Goal: Complete application form: Complete application form

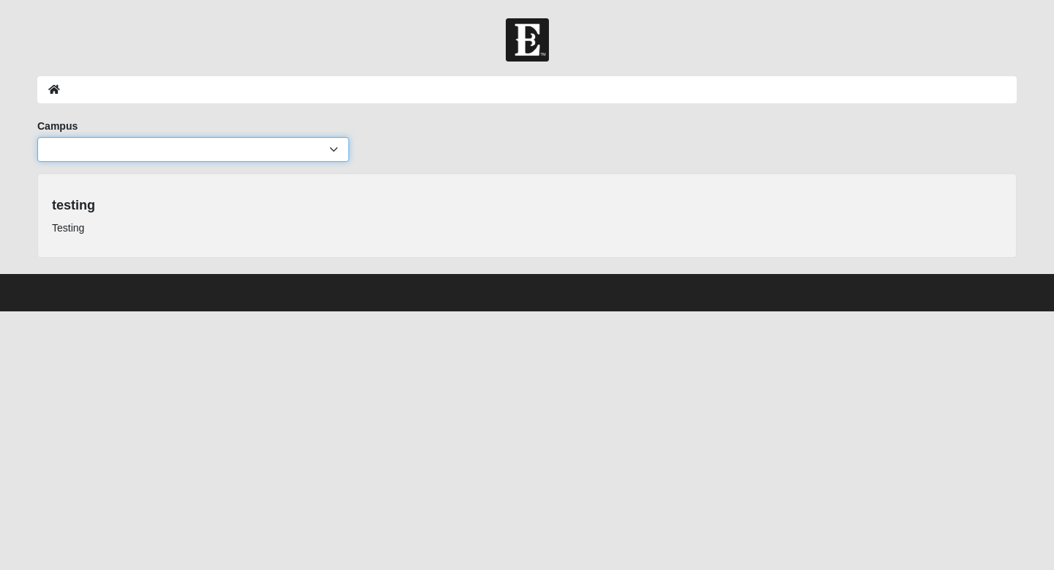
click at [327, 149] on select "Arlington Baymeadows Eleven22 Online Fleming Island Jesup Mandarin North Jax Or…" at bounding box center [193, 149] width 312 height 25
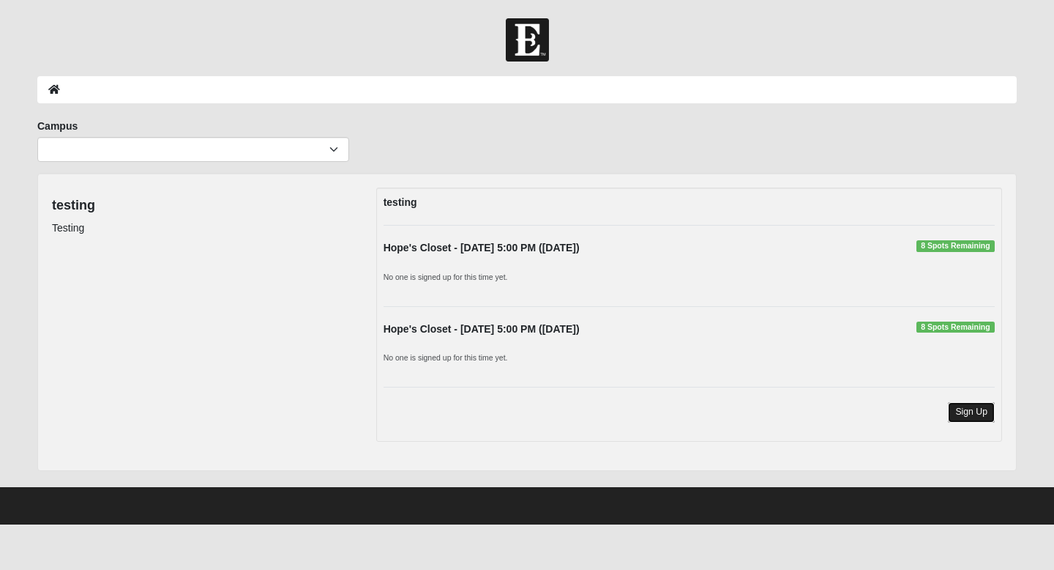
click at [965, 411] on link "Sign Up" at bounding box center [971, 412] width 47 height 20
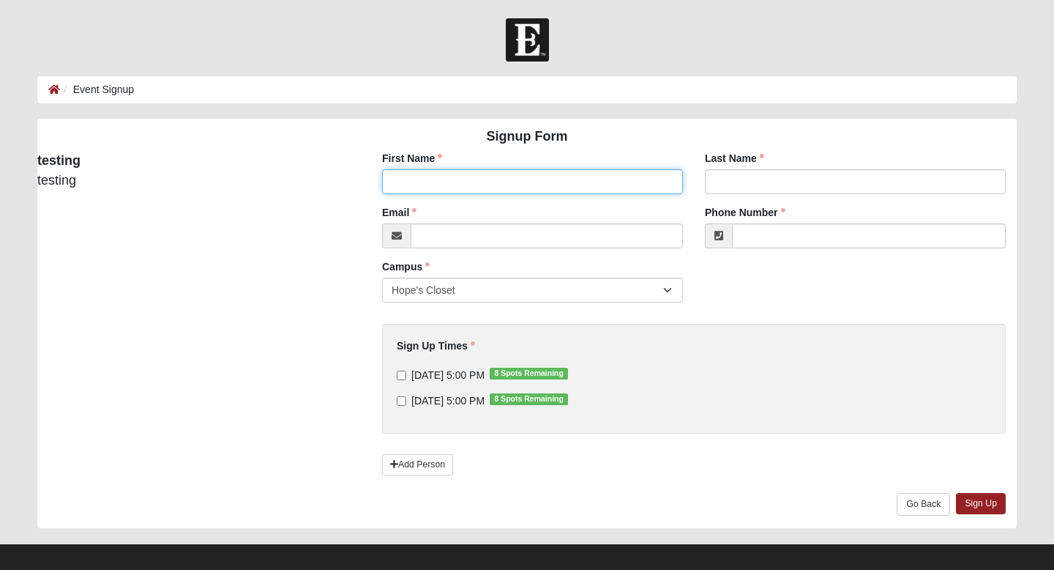
click at [567, 176] on input "First Name" at bounding box center [532, 181] width 301 height 25
type input "l"
type input "[PERSON_NAME]"
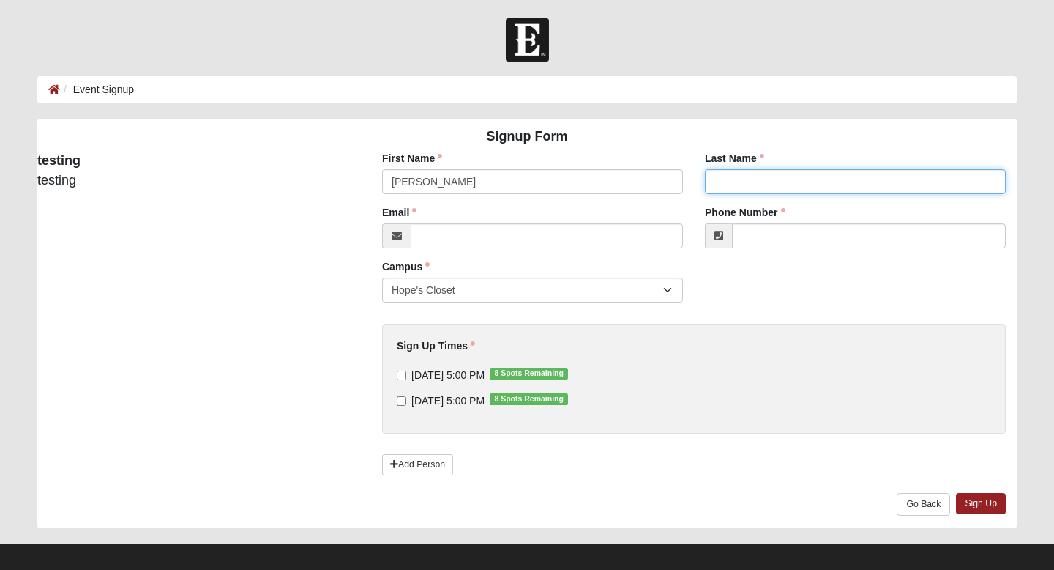
click at [792, 174] on input "Last Name" at bounding box center [855, 181] width 301 height 25
type input "Billings"
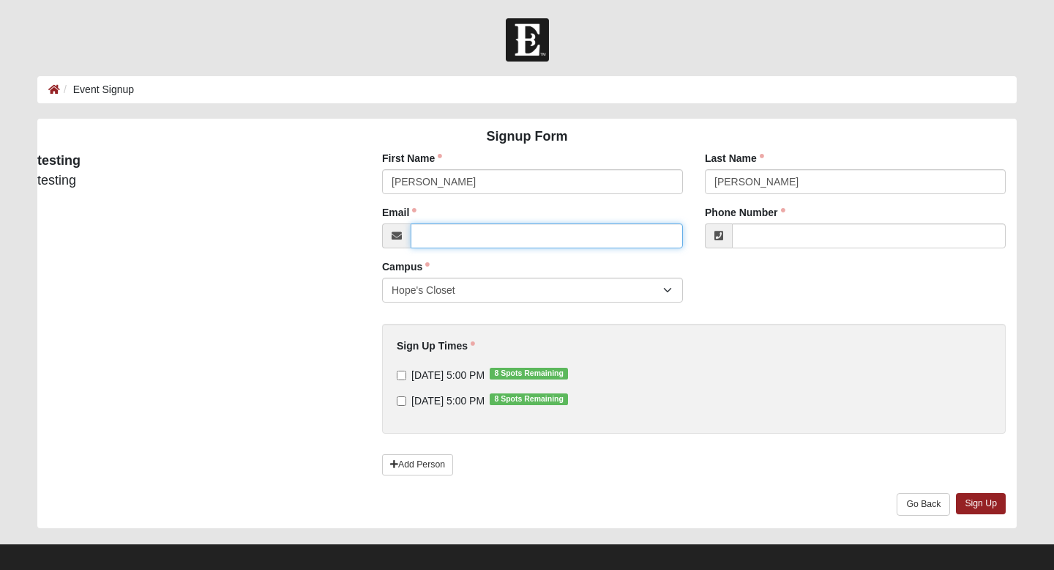
click at [588, 246] on input "Email" at bounding box center [547, 235] width 272 height 25
type input "linda.billings@coe22.com"
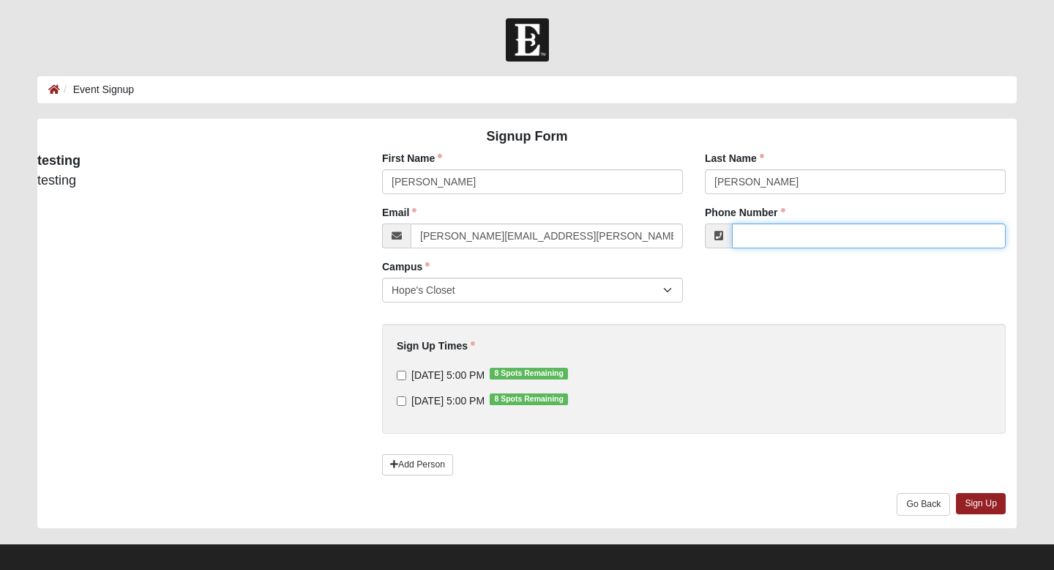
click at [811, 238] on input "Phone Number" at bounding box center [869, 235] width 274 height 25
type input "(904) 728-2555"
click at [406, 400] on input "9/12/2025 5:00 PM 8 Spots Remaining" at bounding box center [402, 401] width 10 height 10
checkbox input "true"
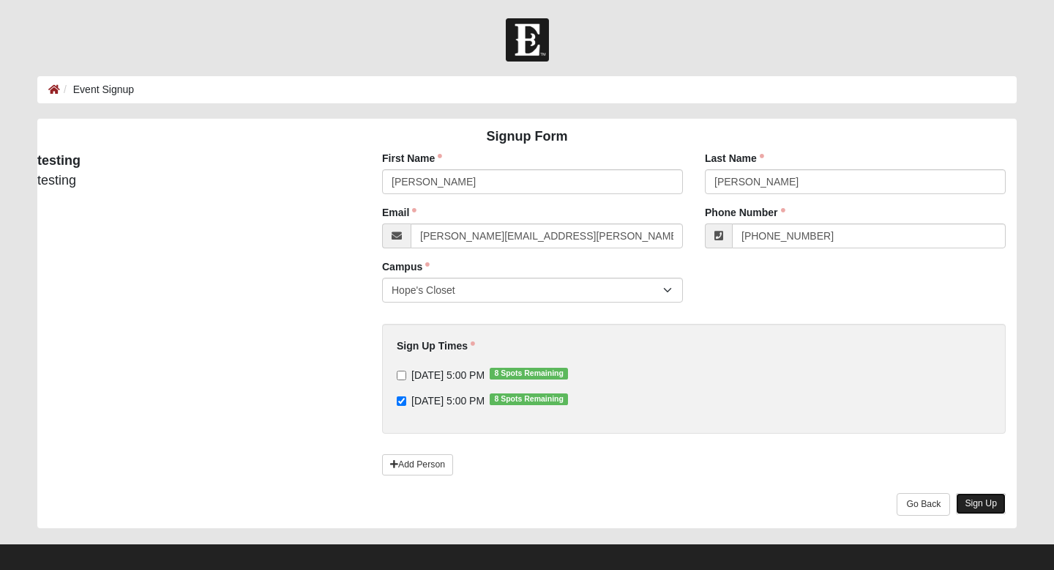
click at [981, 505] on link "Sign Up" at bounding box center [981, 503] width 50 height 21
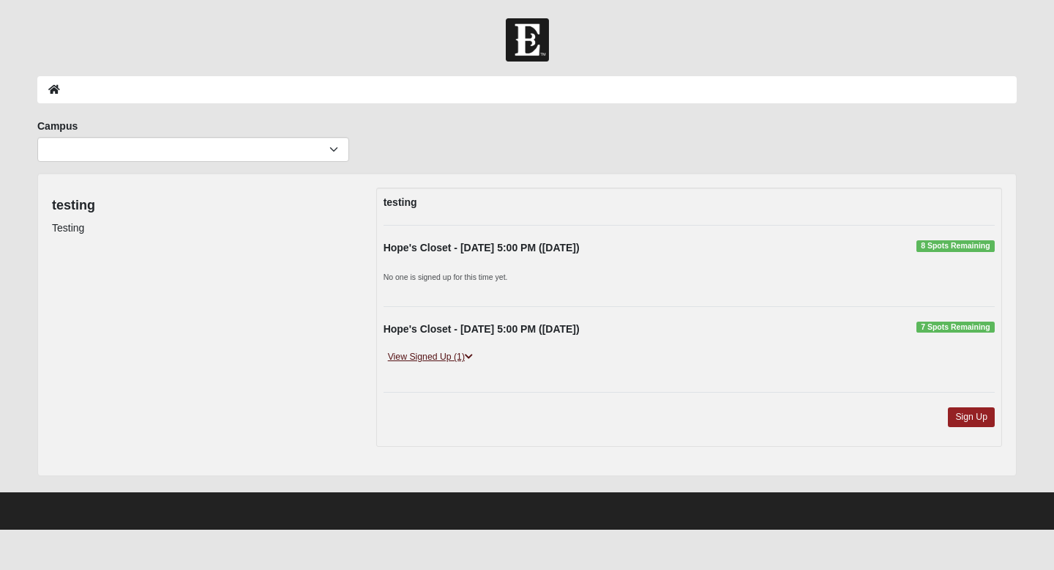
click at [471, 357] on icon at bounding box center [469, 356] width 8 height 9
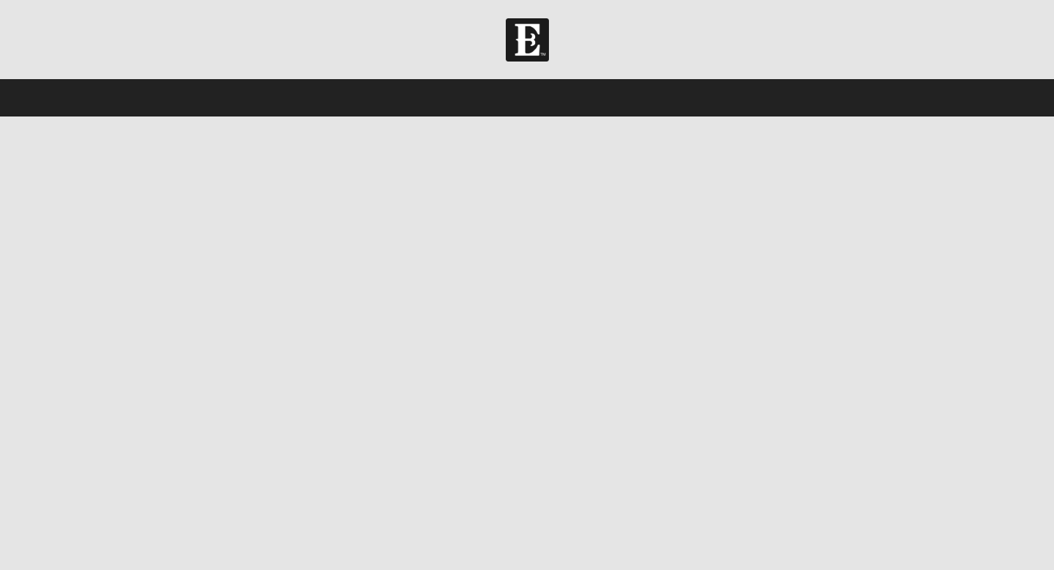
select select "5"
select select "9"
select select "1948"
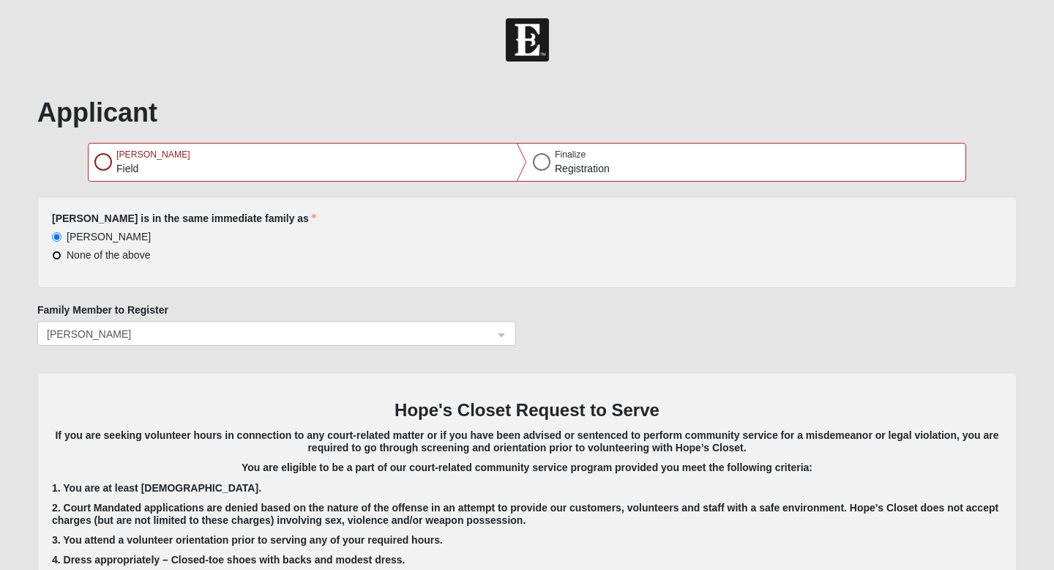
click at [58, 258] on input "None of the above" at bounding box center [57, 255] width 10 height 10
radio input "true"
select select "0"
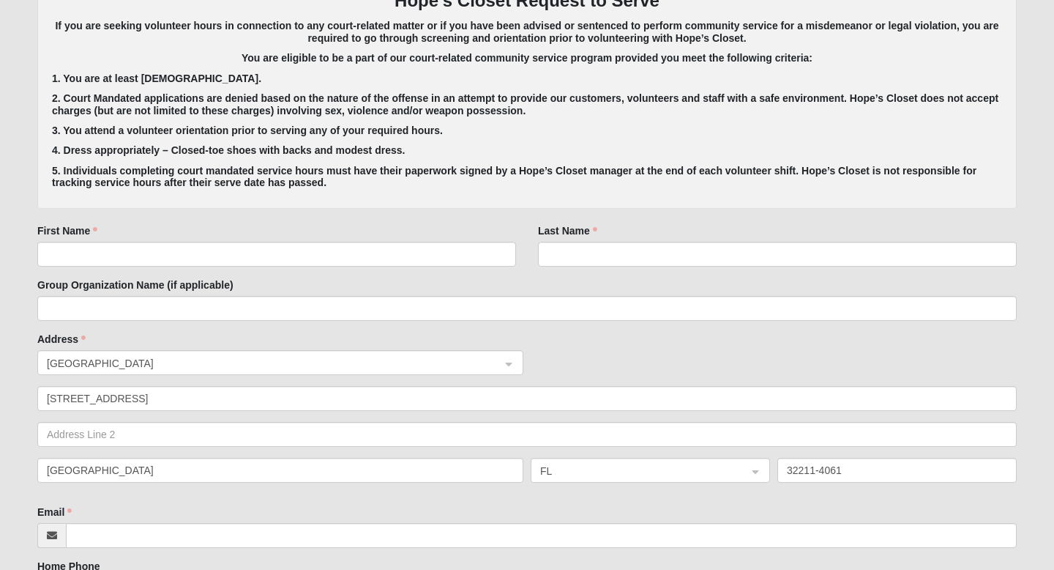
scroll to position [410, 0]
click at [44, 254] on input "First Name" at bounding box center [276, 253] width 479 height 25
type input "[PERSON_NAME]"
drag, startPoint x: 524, startPoint y: 265, endPoint x: 540, endPoint y: 259, distance: 17.1
click at [540, 259] on div "First Name [PERSON_NAME] Last Name" at bounding box center [527, 250] width 1002 height 54
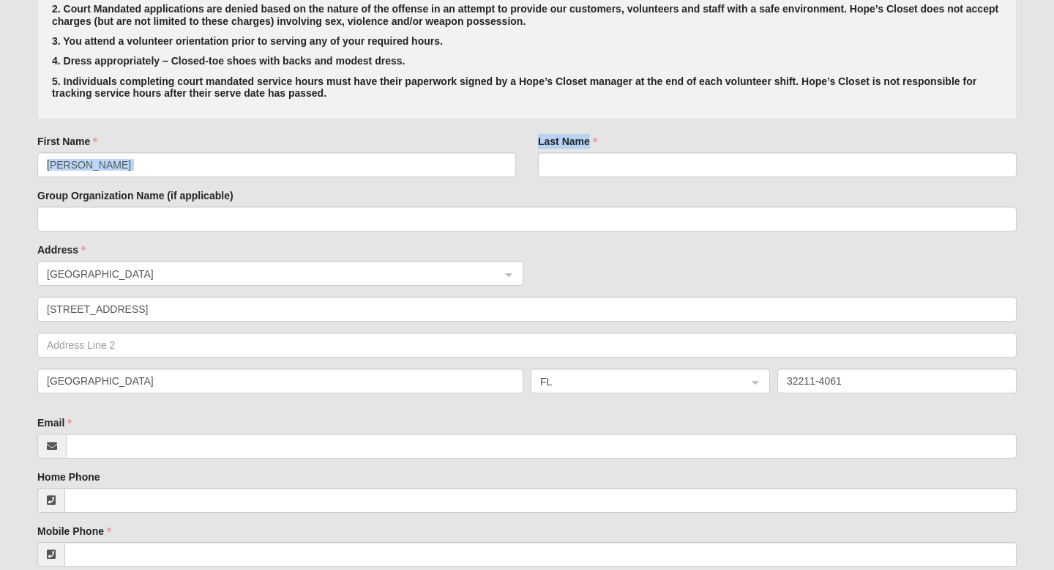
scroll to position [496, 0]
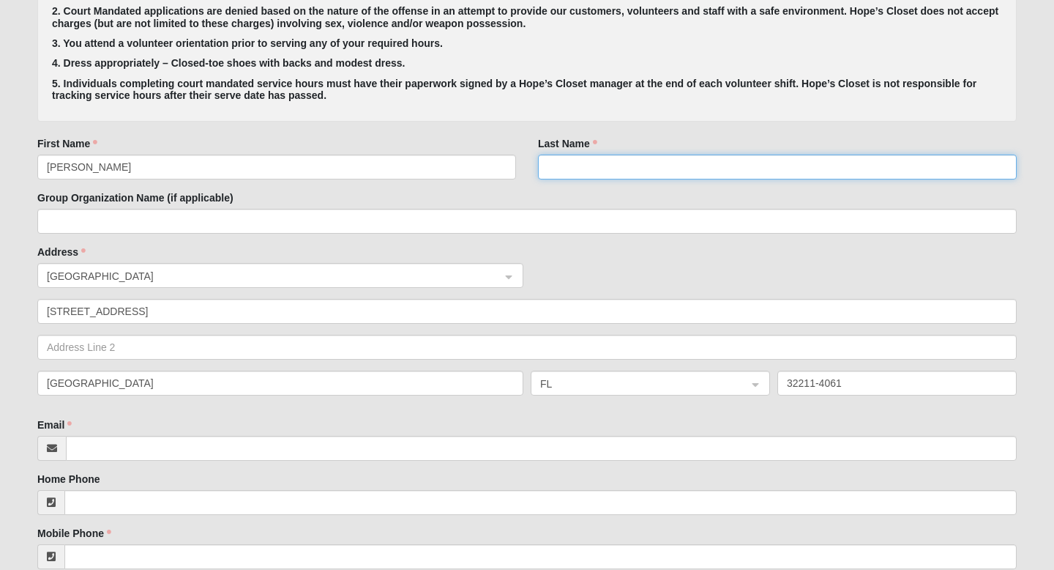
click at [543, 169] on input "Last Name" at bounding box center [777, 166] width 479 height 25
type input "[PERSON_NAME]"
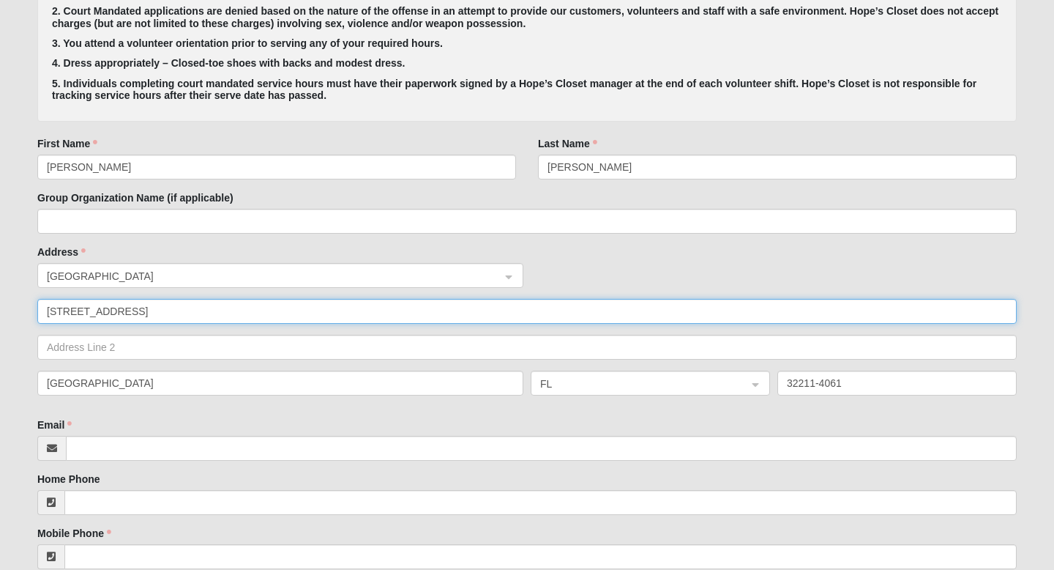
click at [49, 317] on input "[STREET_ADDRESS]" at bounding box center [527, 311] width 980 height 25
type input "[STREET_ADDRESS]"
drag, startPoint x: 174, startPoint y: 318, endPoint x: 163, endPoint y: 318, distance: 11.0
click at [163, 318] on input "[STREET_ADDRESS]" at bounding box center [527, 311] width 980 height 25
drag, startPoint x: 128, startPoint y: 306, endPoint x: 117, endPoint y: 300, distance: 12.4
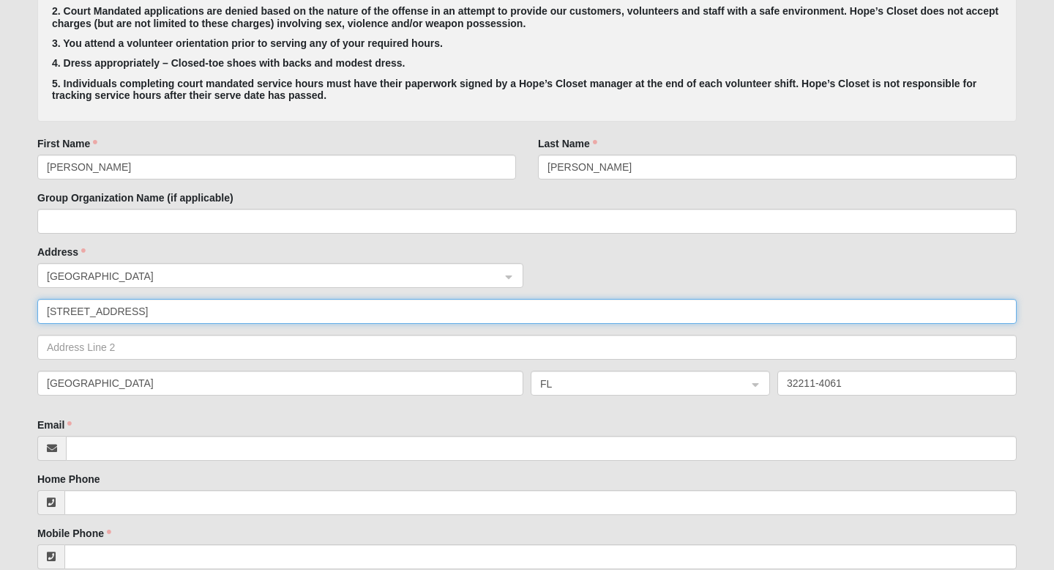
click at [117, 300] on input "[STREET_ADDRESS]" at bounding box center [527, 311] width 980 height 25
type input "13578 lasbrisas way"
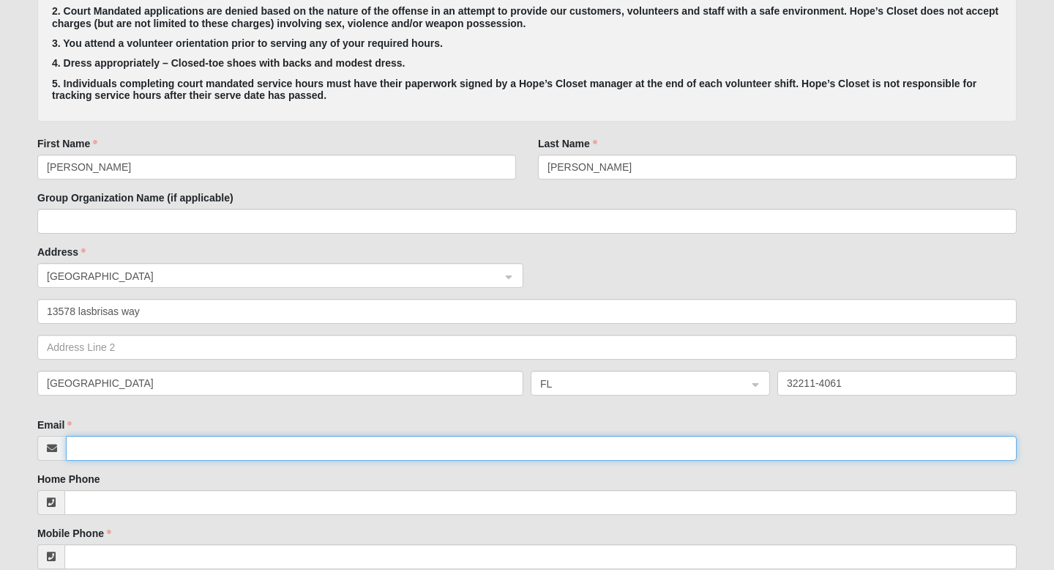
click at [75, 449] on input "Email" at bounding box center [541, 448] width 951 height 25
drag, startPoint x: 119, startPoint y: 454, endPoint x: 119, endPoint y: 463, distance: 9.5
click at [119, 457] on input "tazandv3" at bounding box center [541, 448] width 951 height 25
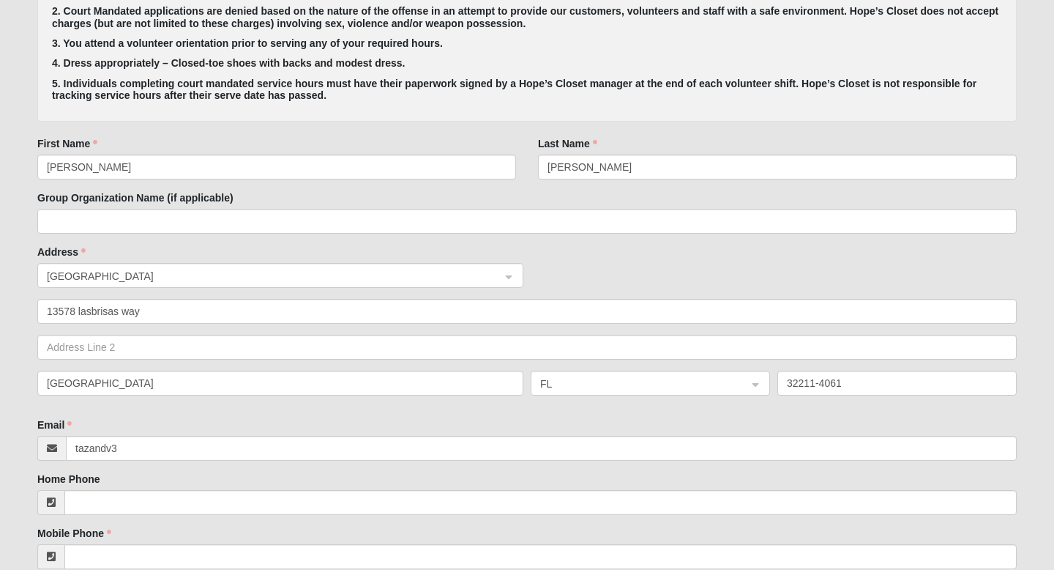
drag, startPoint x: 119, startPoint y: 463, endPoint x: 127, endPoint y: 462, distance: 7.5
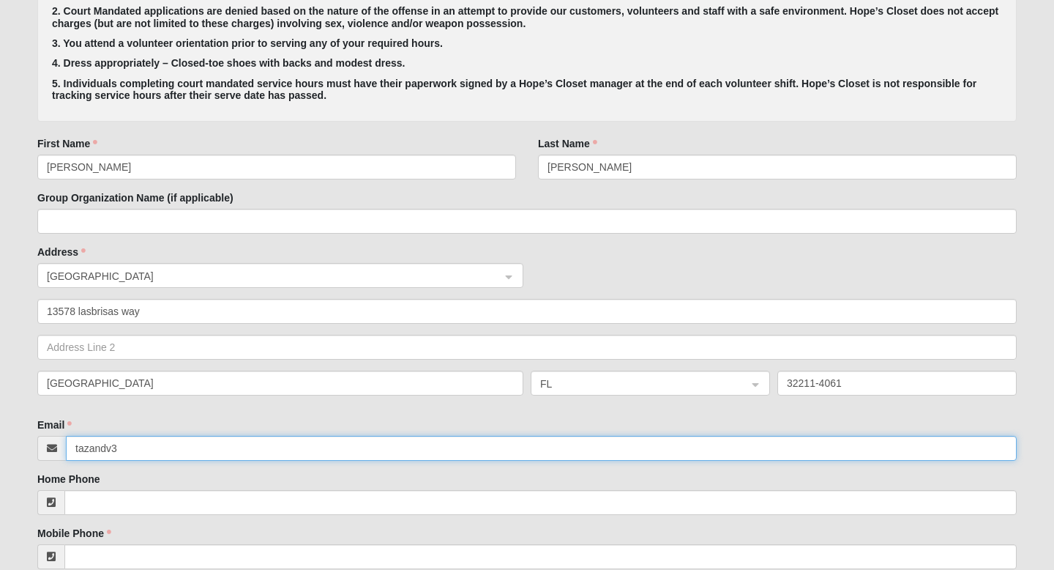
click at [122, 452] on input "tazandv3" at bounding box center [541, 448] width 951 height 25
click at [127, 457] on input "tazandv232" at bounding box center [541, 448] width 951 height 25
type input "t"
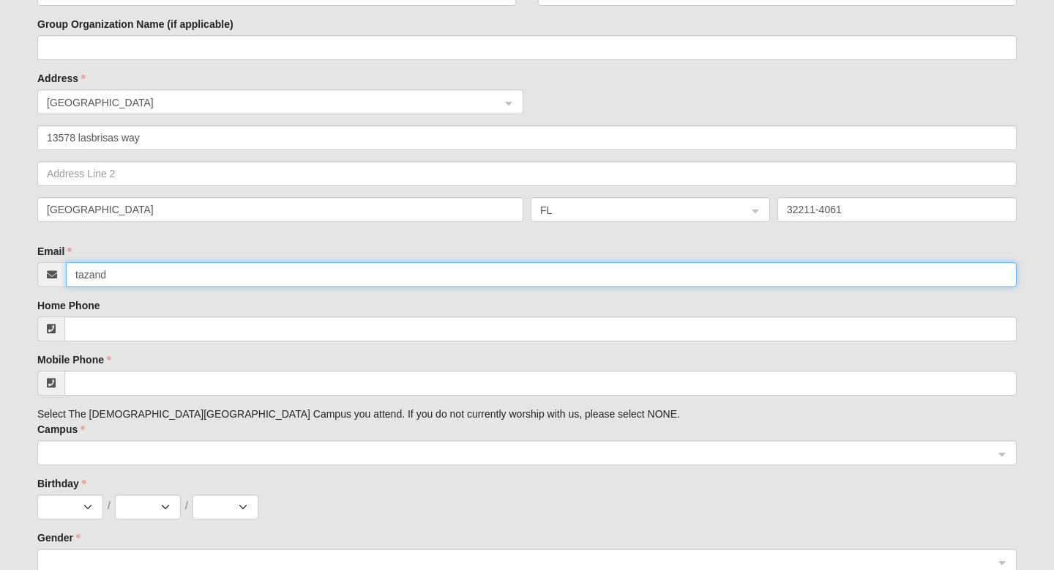
scroll to position [671, 0]
click at [120, 272] on input "tazand" at bounding box center [541, 273] width 951 height 25
type input "[EMAIL_ADDRESS][DOMAIN_NAME]"
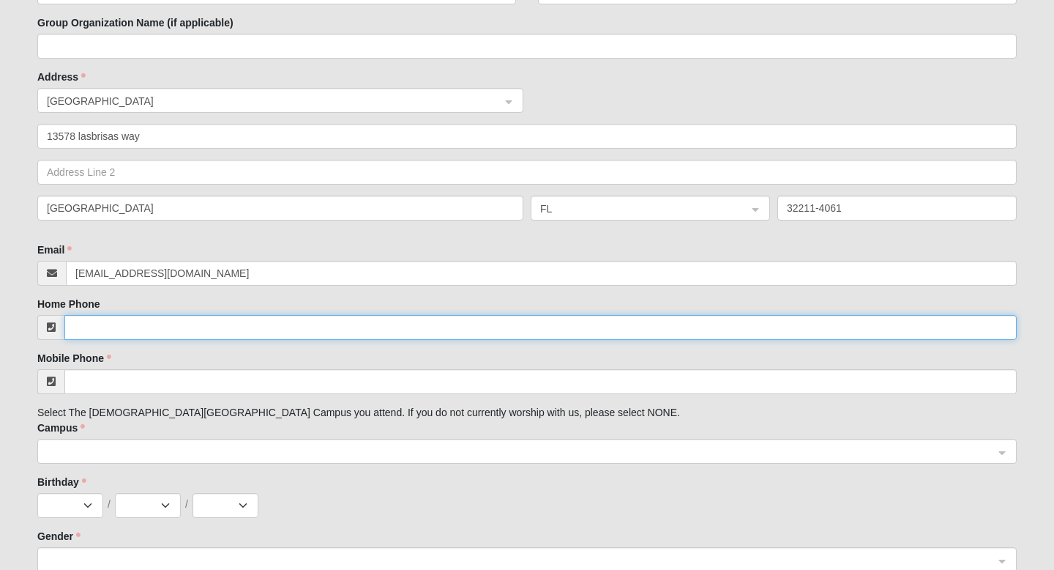
click at [116, 326] on input "Home Phone" at bounding box center [540, 327] width 953 height 25
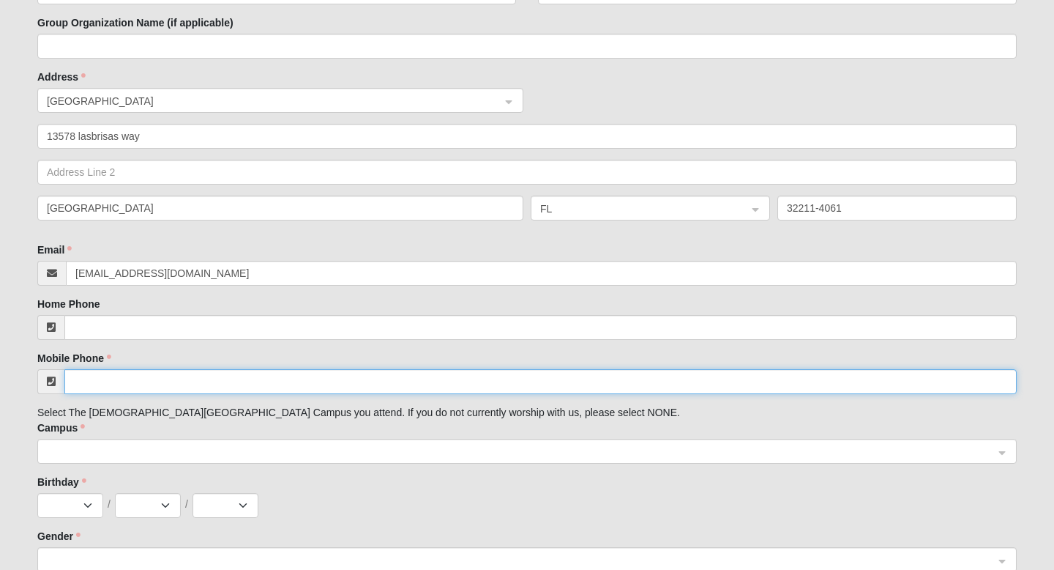
click at [107, 376] on input "Mobile Phone" at bounding box center [540, 381] width 953 height 25
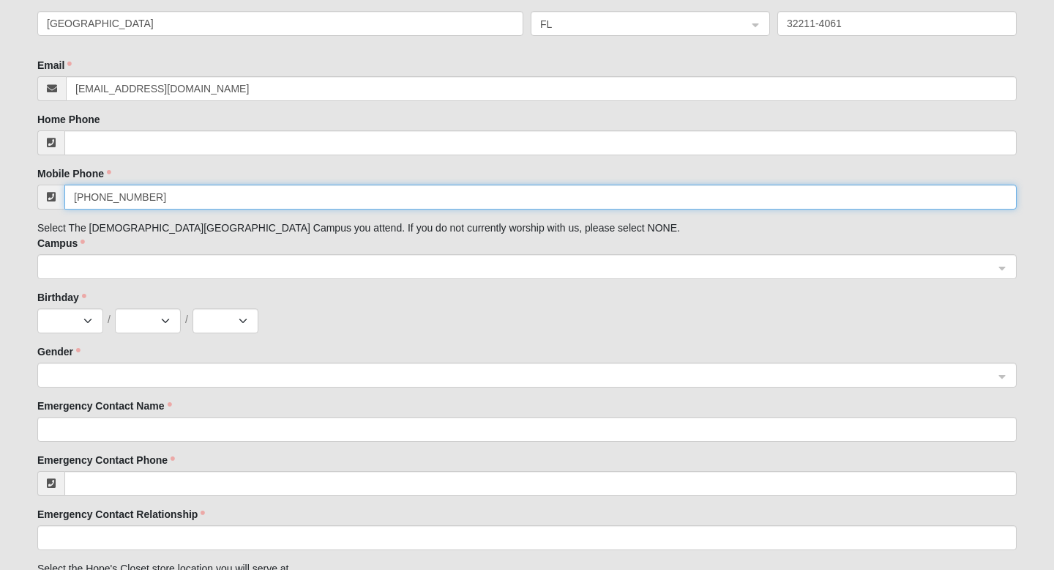
scroll to position [859, 0]
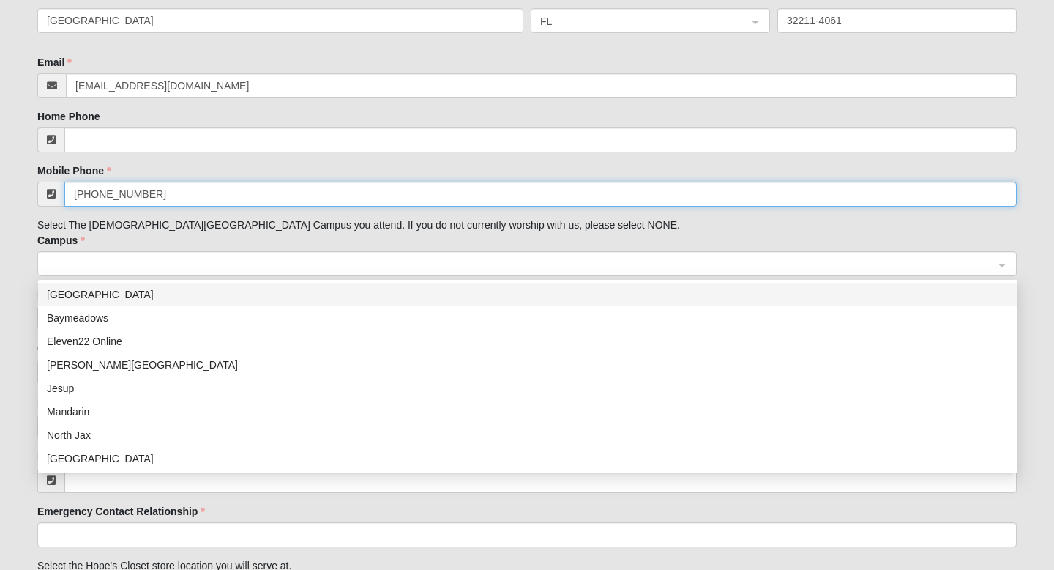
click at [134, 271] on span at bounding box center [520, 264] width 947 height 16
type input "[PHONE_NUMBER]"
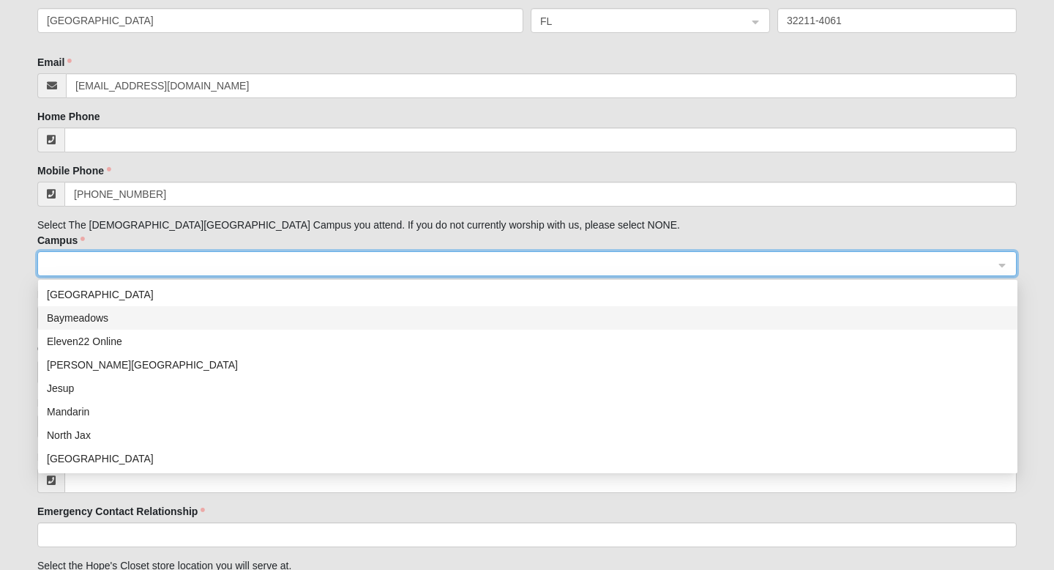
scroll to position [835, 0]
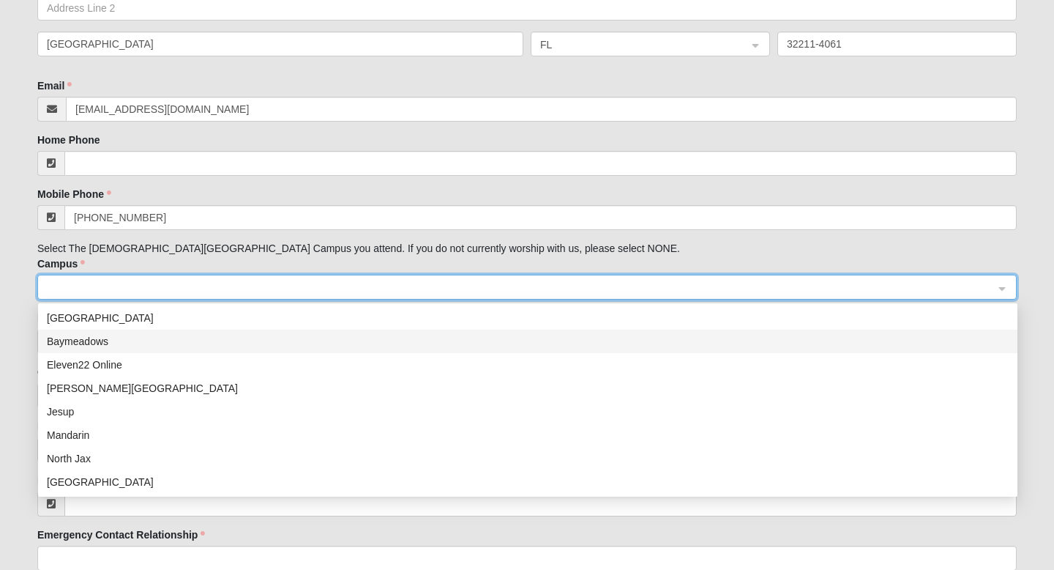
click at [135, 280] on span at bounding box center [520, 288] width 947 height 16
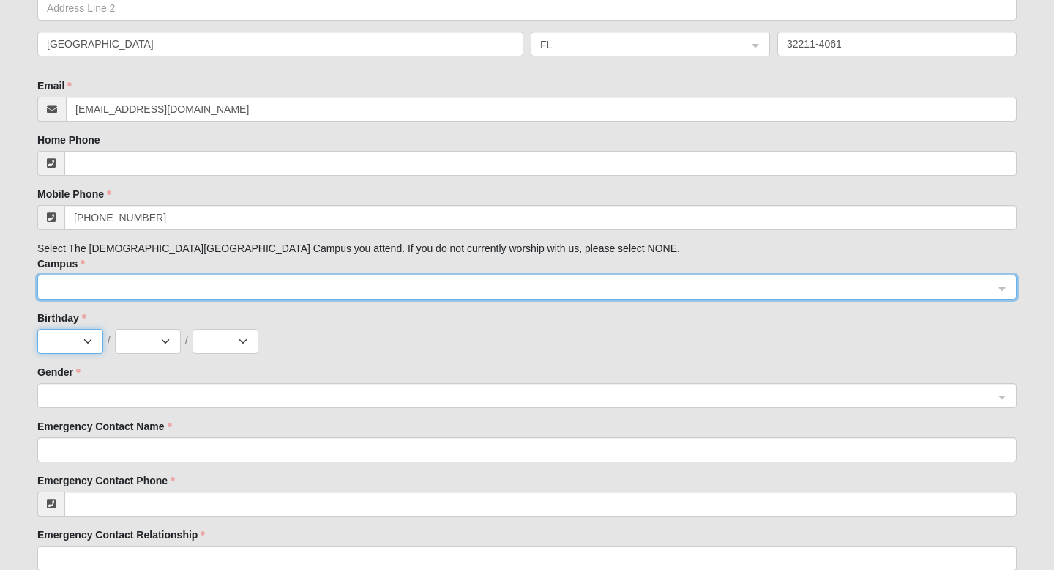
click at [87, 341] on select "Jan Feb Mar Apr May Jun [DATE] Aug Sep Oct Nov Dec" at bounding box center [70, 341] width 66 height 25
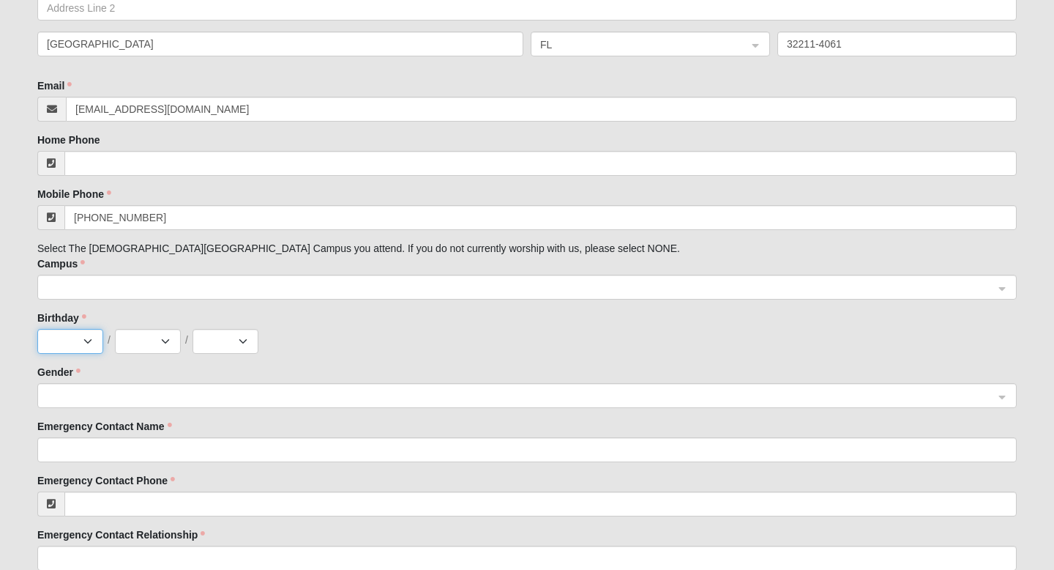
select select "4"
click at [37, 329] on select "Jan Feb Mar Apr May Jun [DATE] Aug Sep Oct Nov Dec" at bounding box center [70, 341] width 66 height 25
click at [159, 343] on select "1 2 3 4 5 6 7 8 9 10 11 12 13 14 15 16 17 18 19 20 21 22 23 24 25 26 27 28 29 30" at bounding box center [148, 341] width 66 height 25
select select "12"
click at [115, 329] on select "1 2 3 4 5 6 7 8 9 10 11 12 13 14 15 16 17 18 19 20 21 22 23 24 25 26 27 28 29 30" at bounding box center [148, 341] width 66 height 25
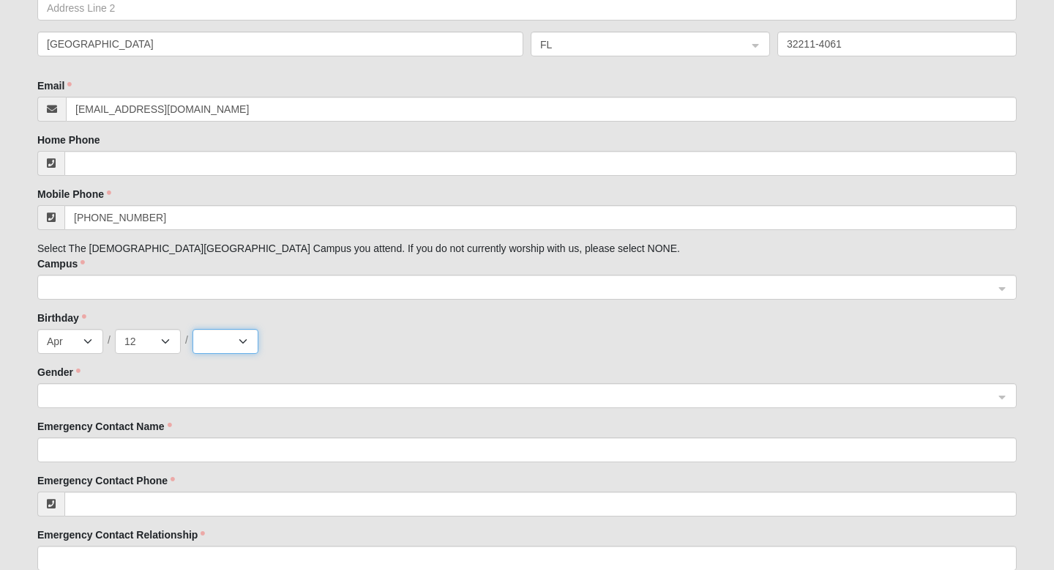
click at [239, 344] on select "2025 2024 2023 2022 2021 2020 2019 2018 2017 2016 2015 2014 2013 2012 2011 2010…" at bounding box center [226, 341] width 66 height 25
select select "1963"
click at [193, 329] on select "2025 2024 2023 2022 2021 2020 2019 2018 2017 2016 2015 2014 2013 2012 2011 2010…" at bounding box center [226, 341] width 66 height 25
click at [106, 392] on span at bounding box center [520, 396] width 947 height 16
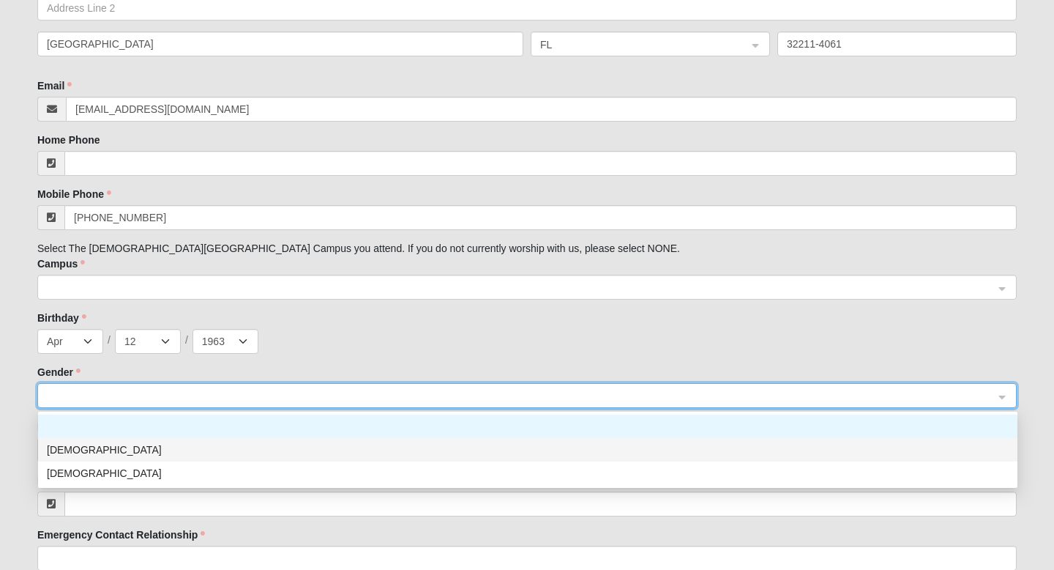
click at [60, 448] on div "[DEMOGRAPHIC_DATA]" at bounding box center [528, 449] width 962 height 16
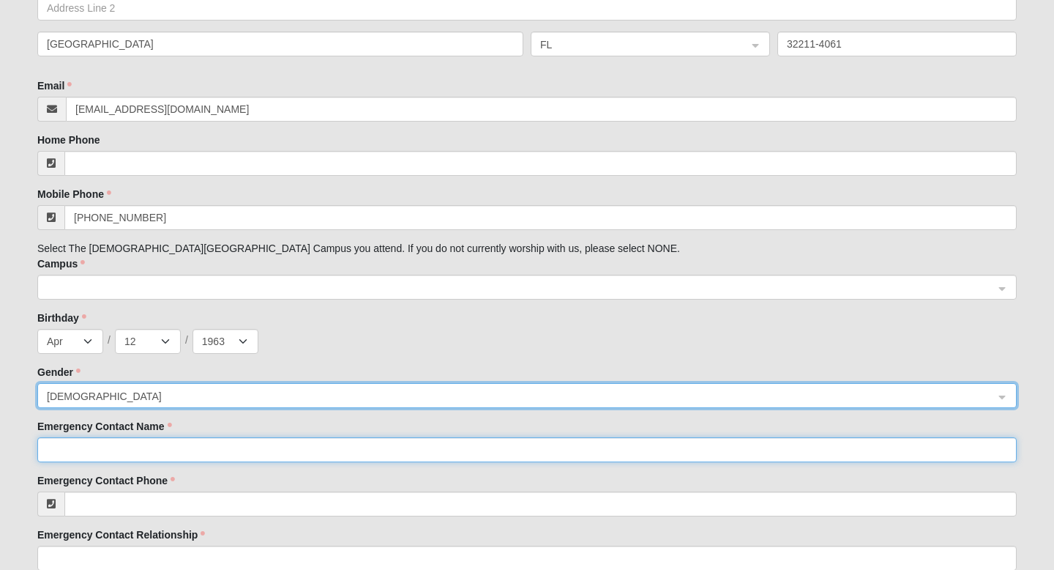
click at [157, 449] on input "Emergency Contact Name" at bounding box center [527, 449] width 980 height 25
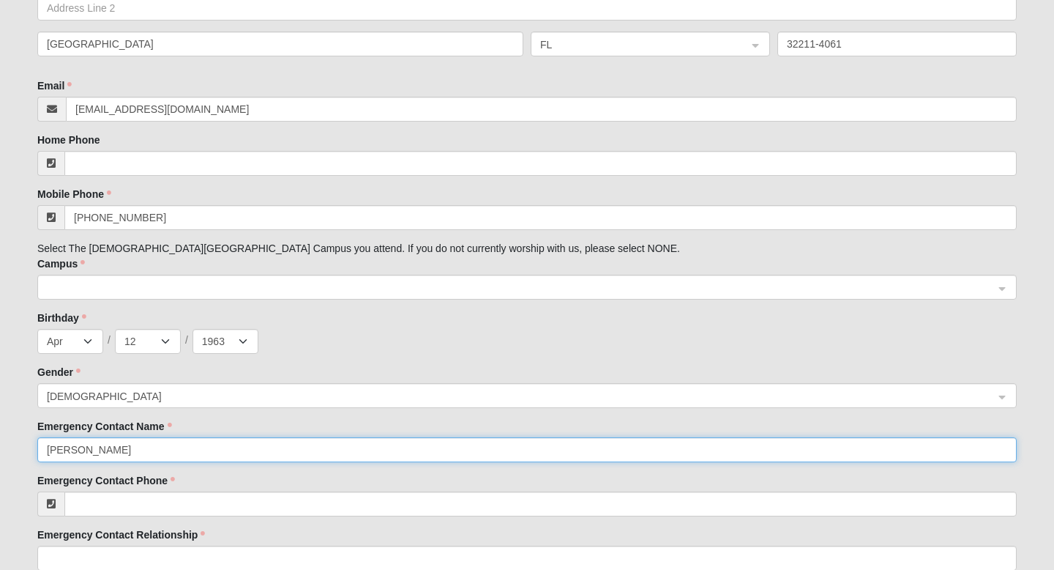
type input "[PERSON_NAME]"
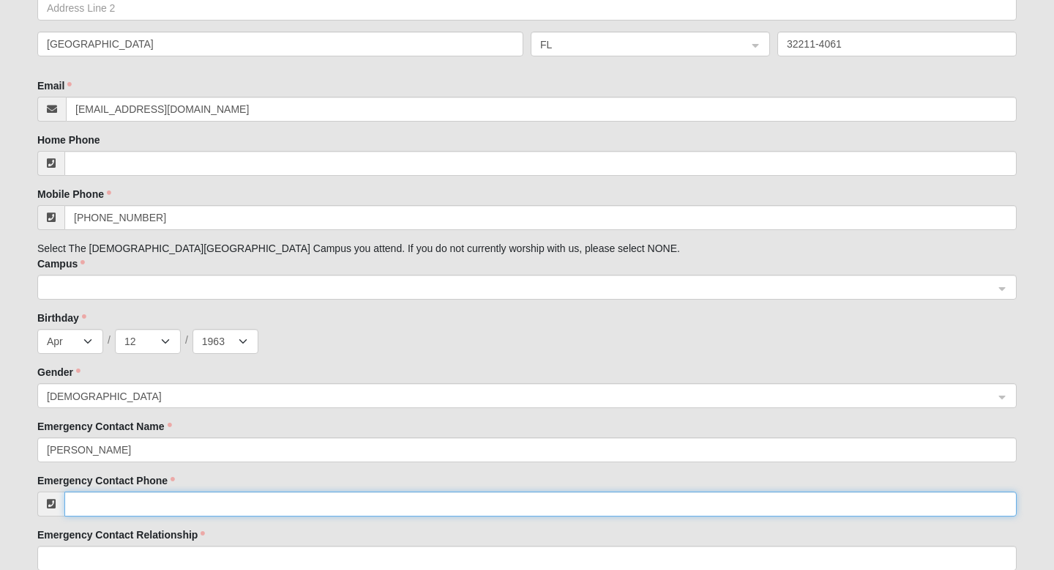
click at [144, 499] on input "Emergency Contact Phone" at bounding box center [540, 503] width 953 height 25
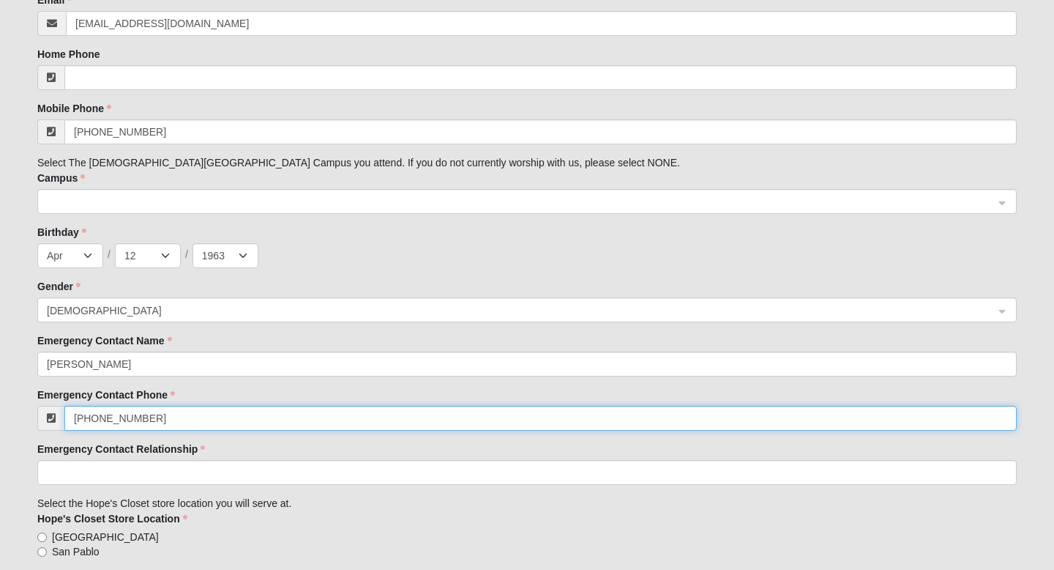
scroll to position [963, 0]
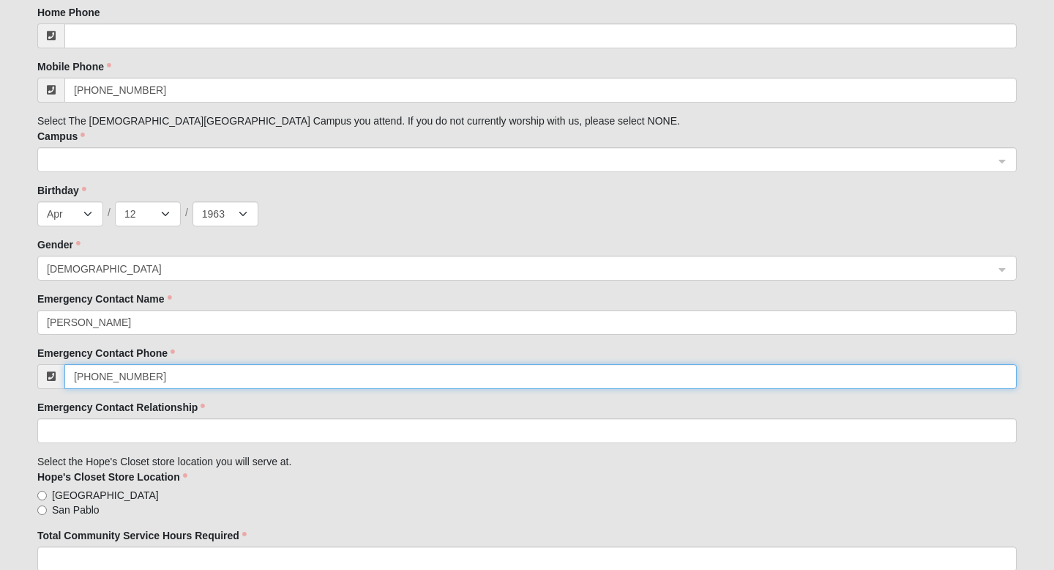
type input "[PHONE_NUMBER]"
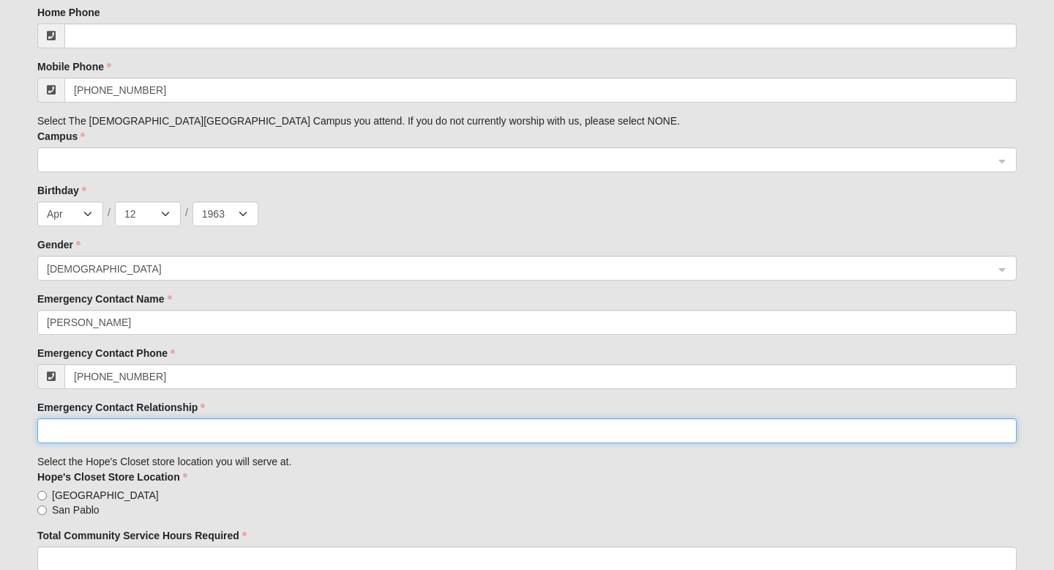
click at [146, 434] on input "Emergency Contact Relationship" at bounding box center [527, 430] width 980 height 25
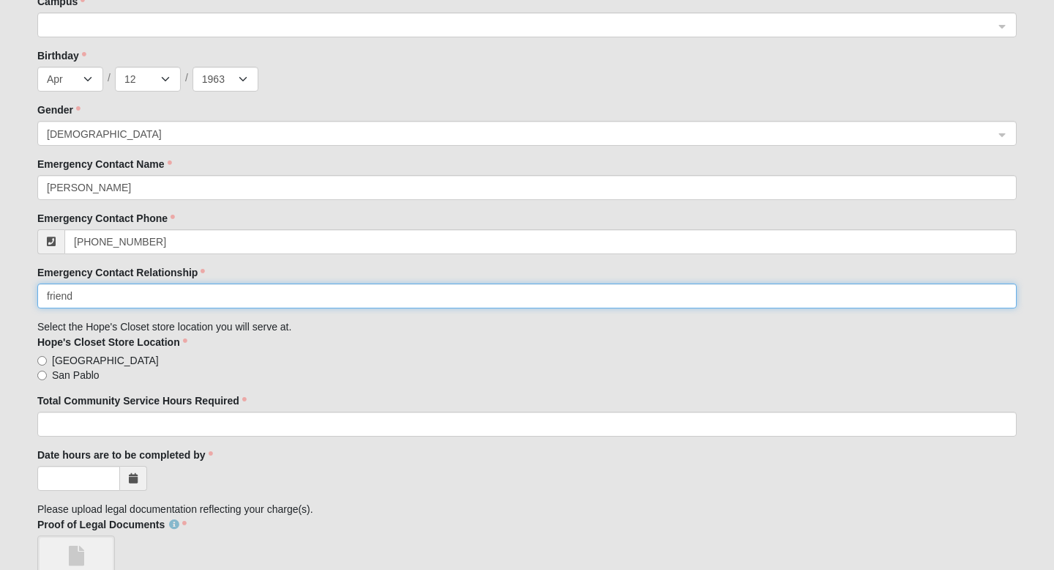
scroll to position [1099, 0]
type input "friend"
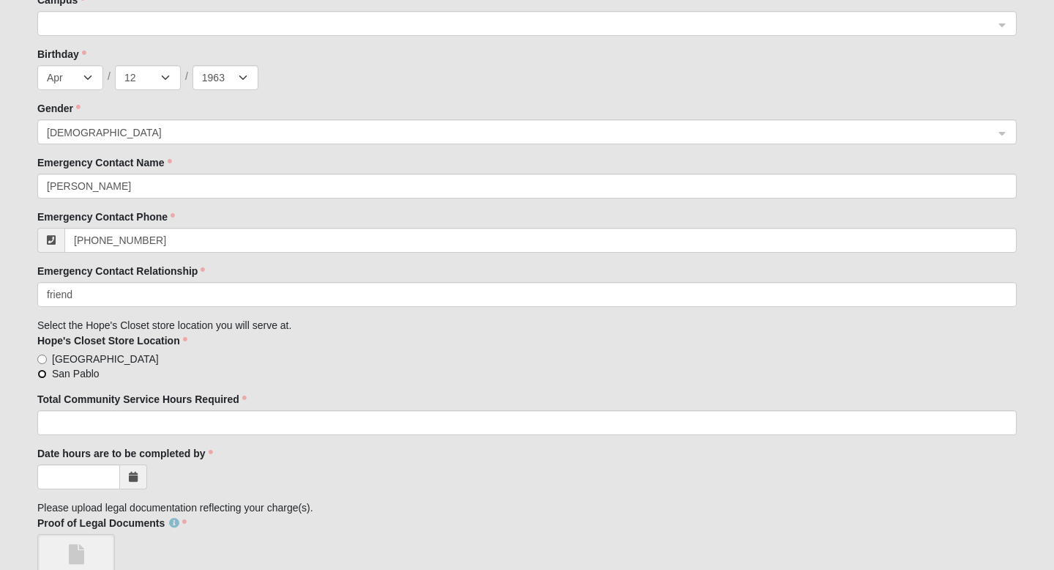
click at [45, 370] on input "San Pablo" at bounding box center [42, 374] width 10 height 10
radio input "true"
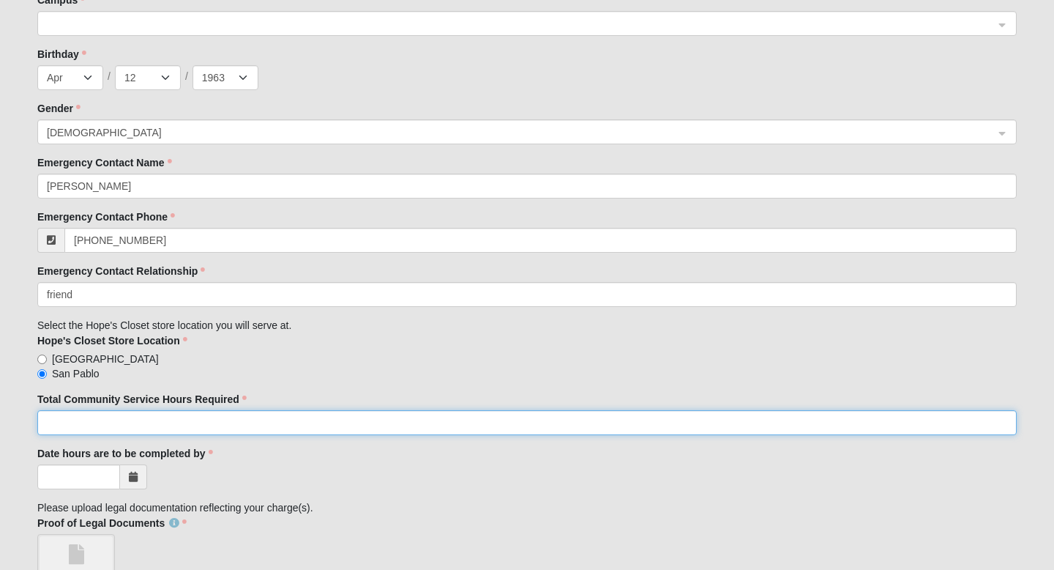
click at [71, 422] on input "Total Community Service Hours Required" at bounding box center [527, 422] width 980 height 25
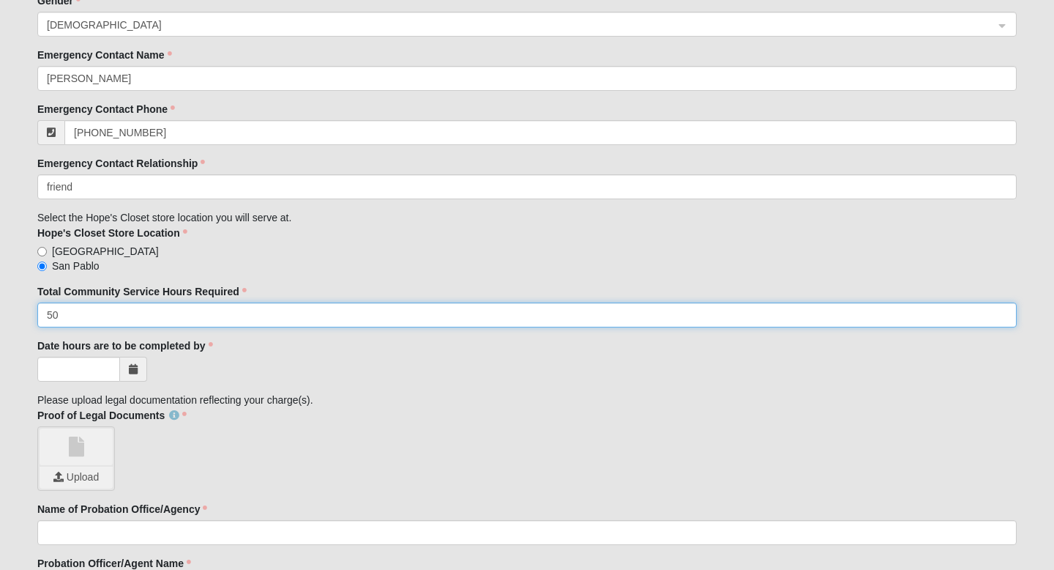
scroll to position [1213, 0]
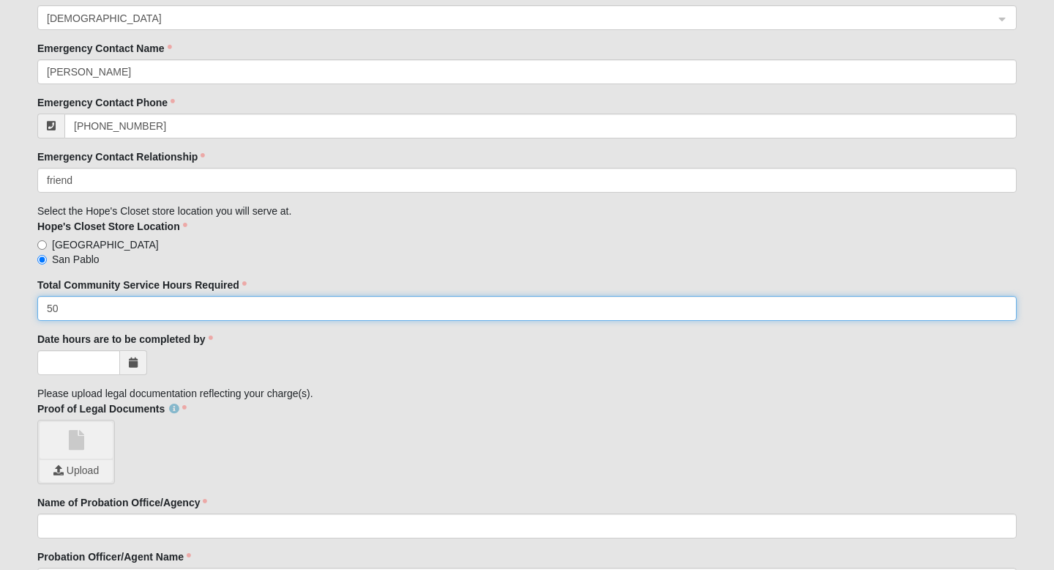
type input "50"
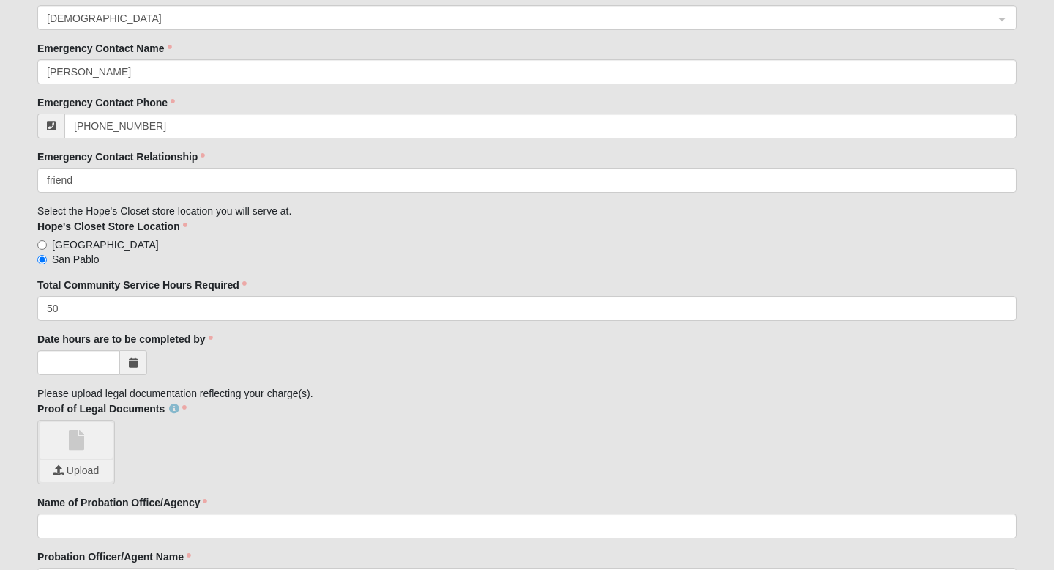
click at [135, 363] on icon at bounding box center [133, 362] width 9 height 10
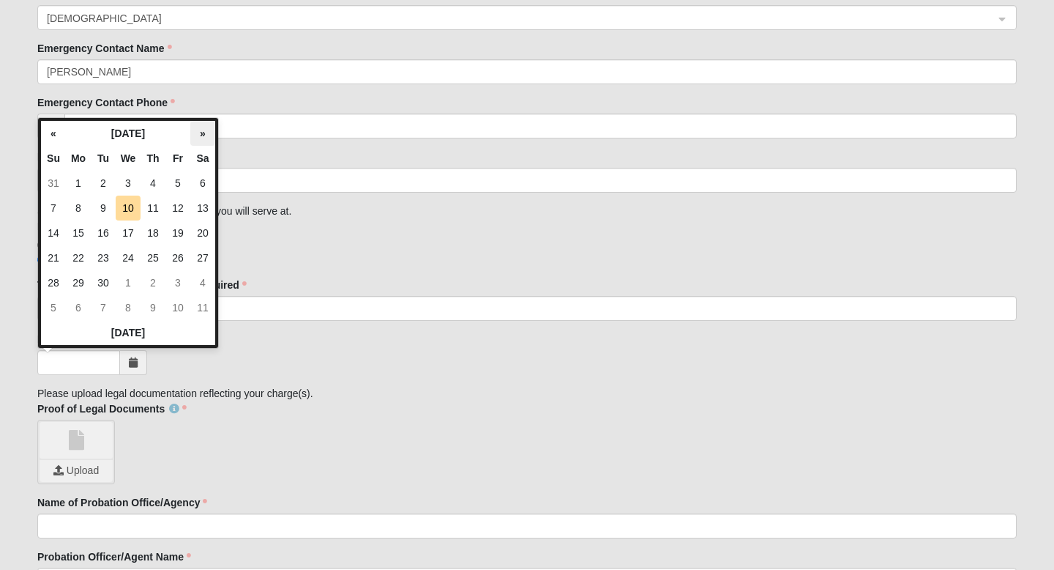
click at [199, 135] on th "»" at bounding box center [202, 133] width 25 height 25
click at [60, 226] on td "12" at bounding box center [53, 232] width 25 height 25
type input "[DATE]"
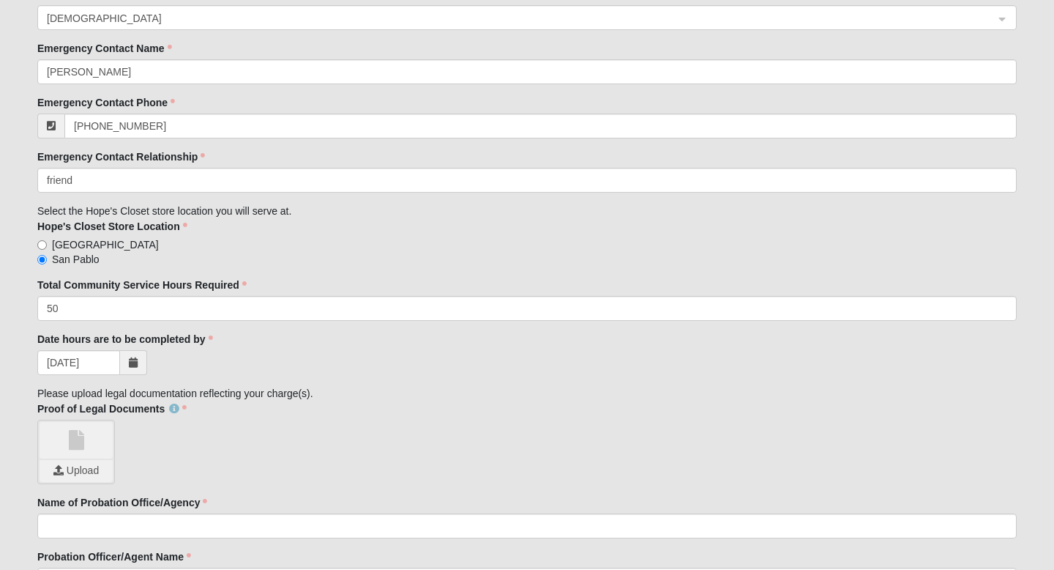
click at [67, 473] on span "Upload" at bounding box center [76, 470] width 56 height 12
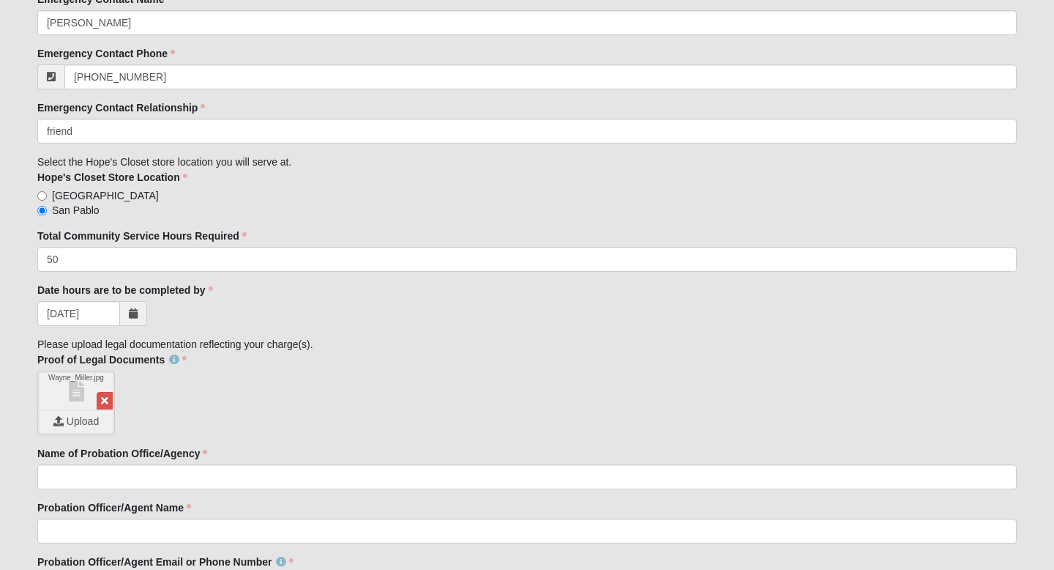
scroll to position [1369, 0]
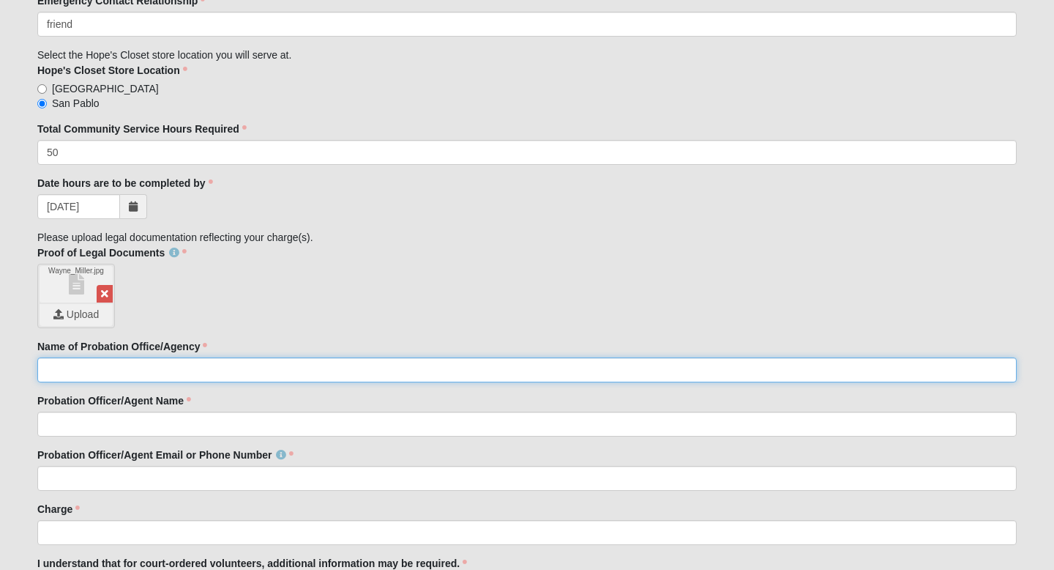
click at [473, 370] on input "Name of Probation Office/Agency" at bounding box center [527, 369] width 980 height 25
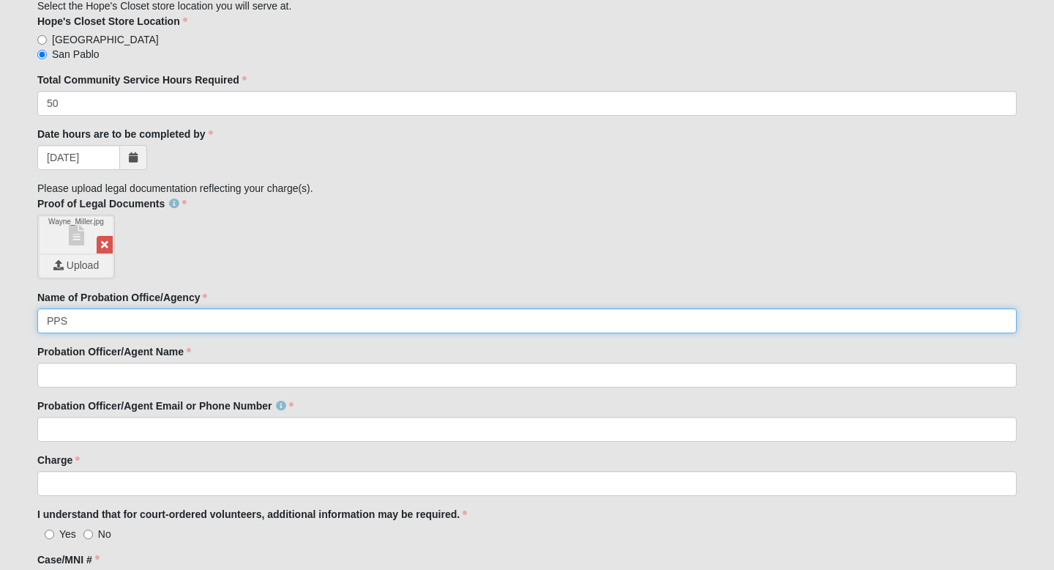
scroll to position [1428, 0]
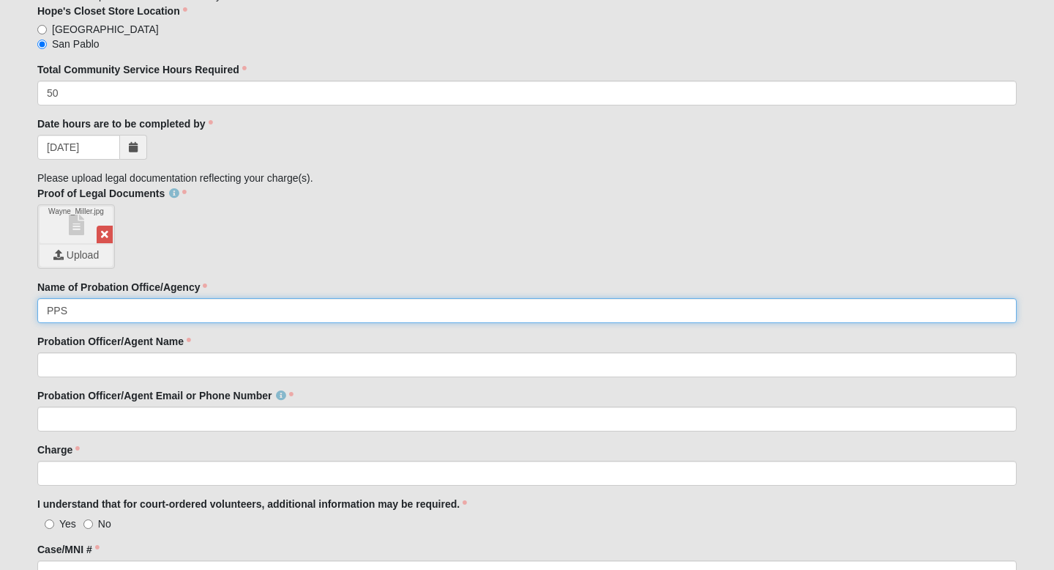
type input "PPS"
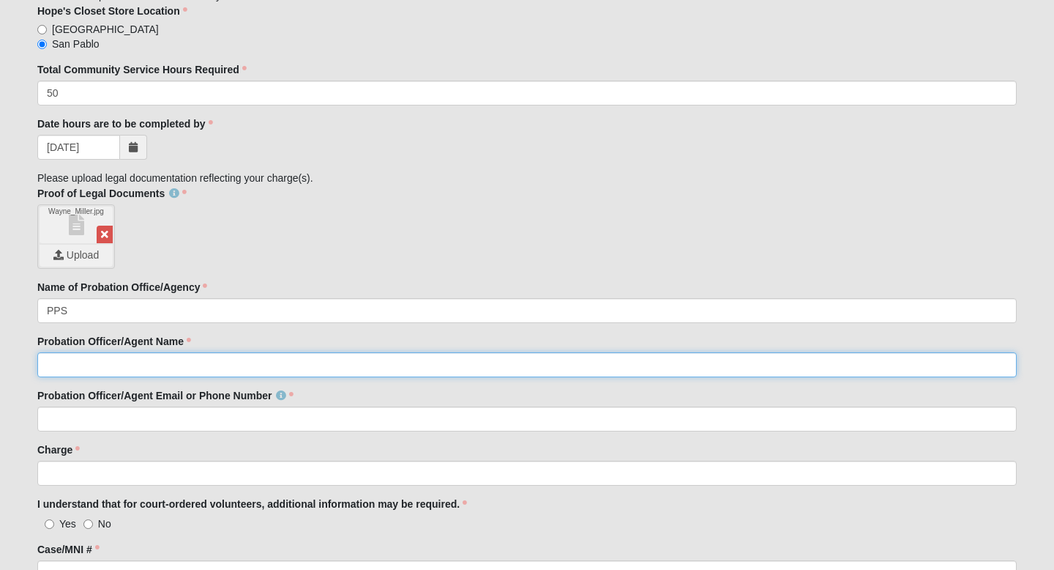
click at [351, 362] on input "Probation Officer/Agent Name" at bounding box center [527, 364] width 980 height 25
type input "[PERSON_NAME]"
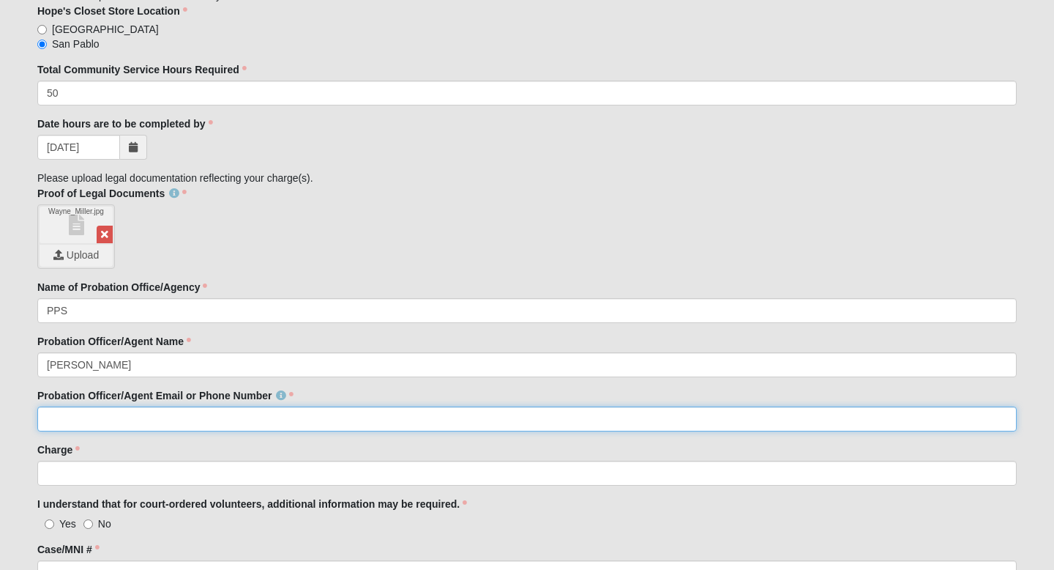
click at [254, 427] on input "Probation Officer/Agent Email or Phone Number" at bounding box center [527, 418] width 980 height 25
type input "[EMAIL_ADDRESS][DOMAIN_NAME] 9045842164"
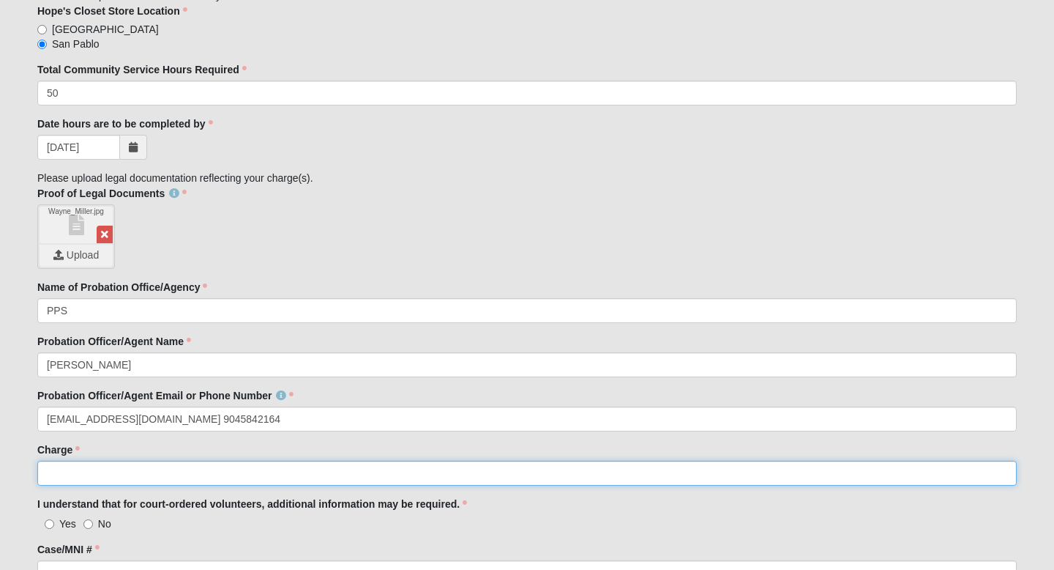
click at [187, 474] on input "Charge" at bounding box center [527, 473] width 980 height 25
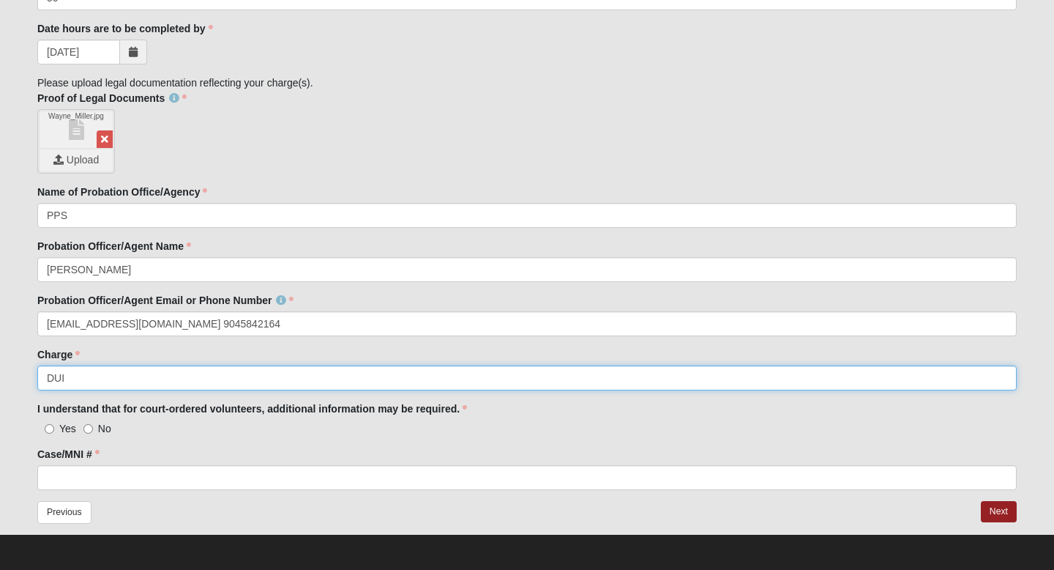
scroll to position [1526, 0]
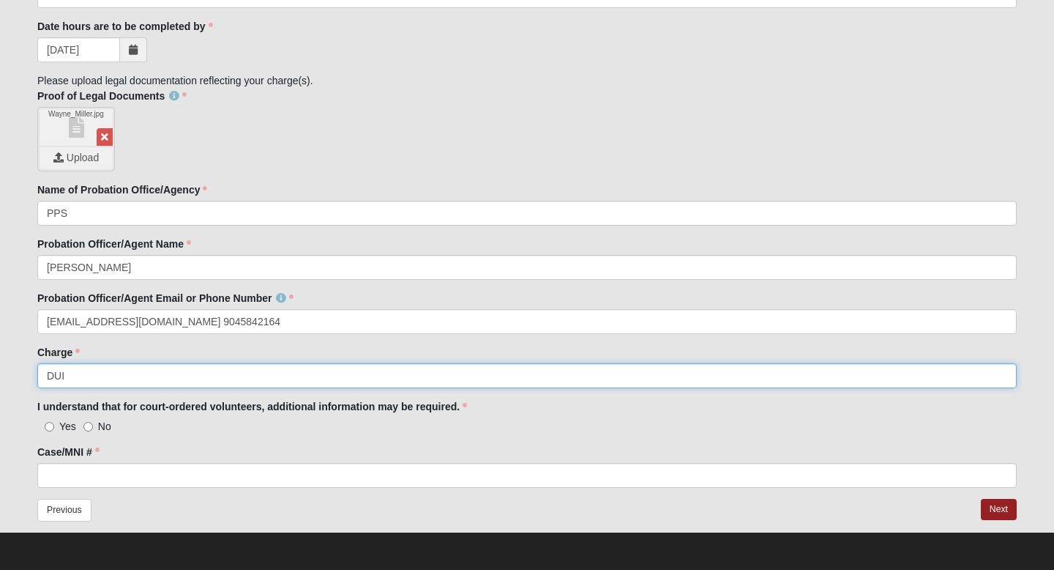
type input "DUI"
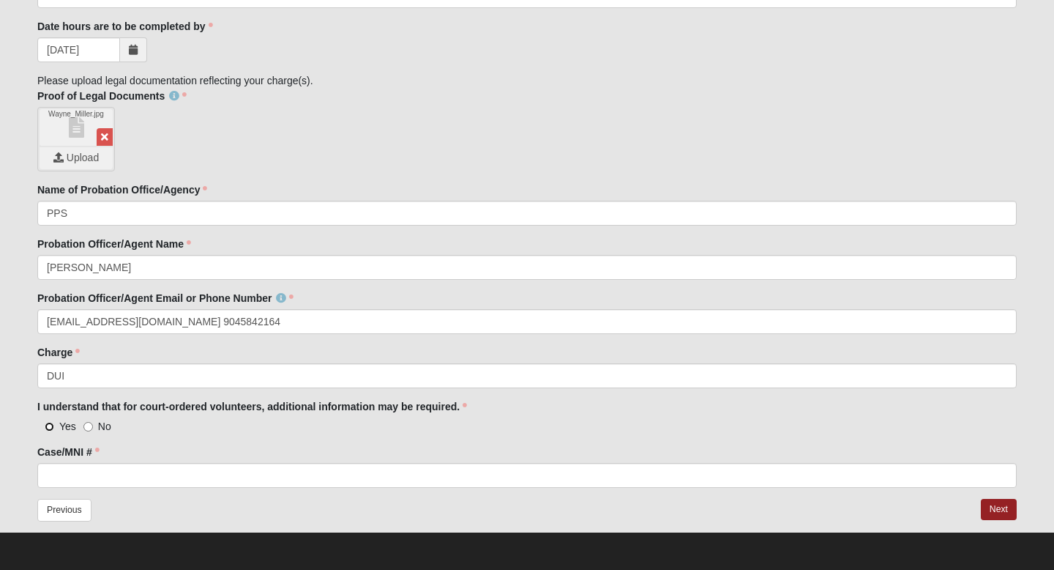
click at [48, 424] on input "Yes" at bounding box center [50, 427] width 10 height 10
radio input "true"
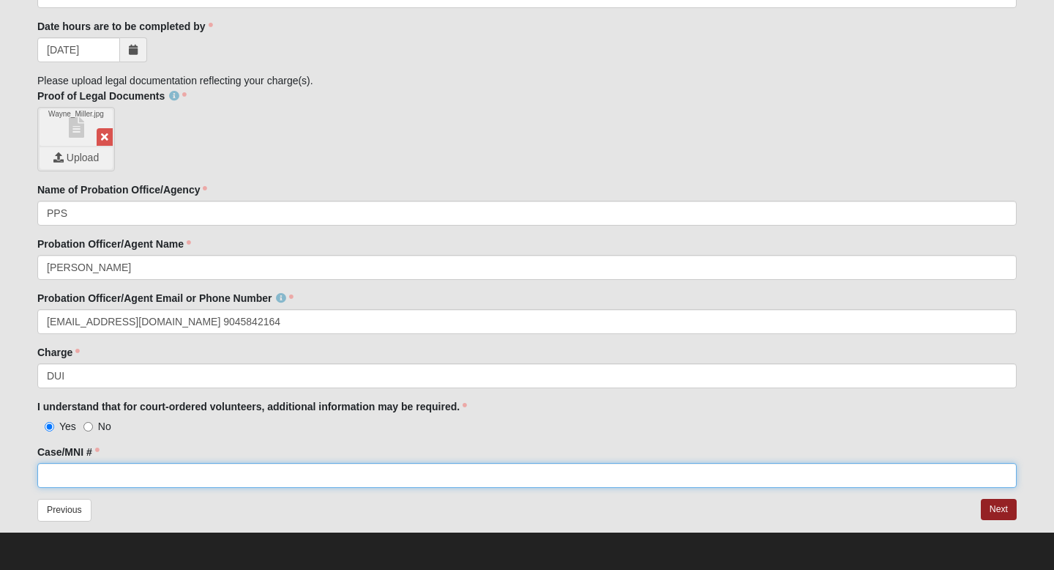
click at [122, 469] on input "Case/MNI #" at bounding box center [527, 475] width 980 height 25
type input "16-2025-ct-005807-axxx-ma"
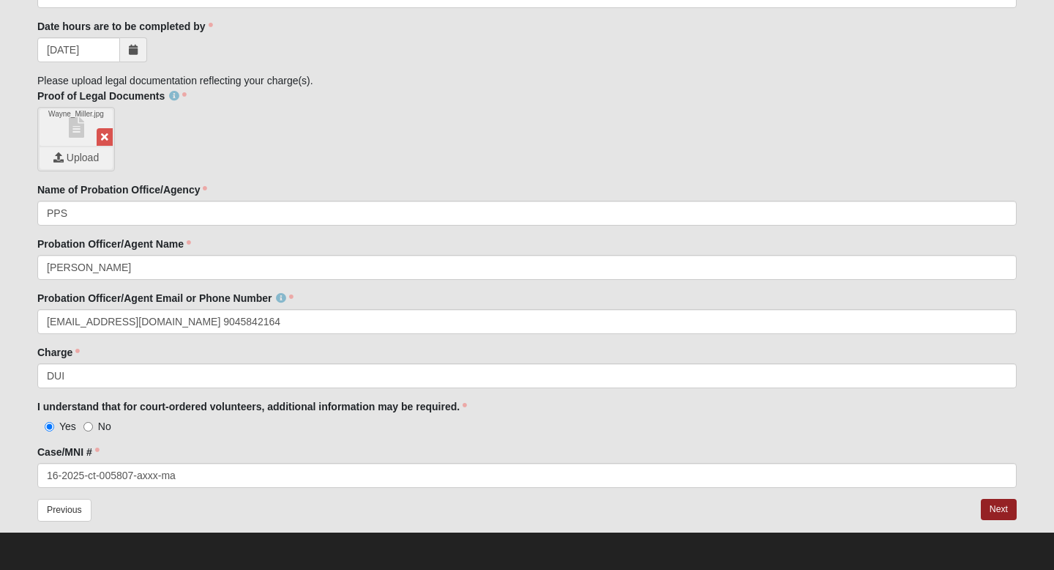
click at [980, 506] on div "Next" at bounding box center [777, 514] width 501 height 31
click at [993, 503] on button "Next" at bounding box center [999, 509] width 36 height 21
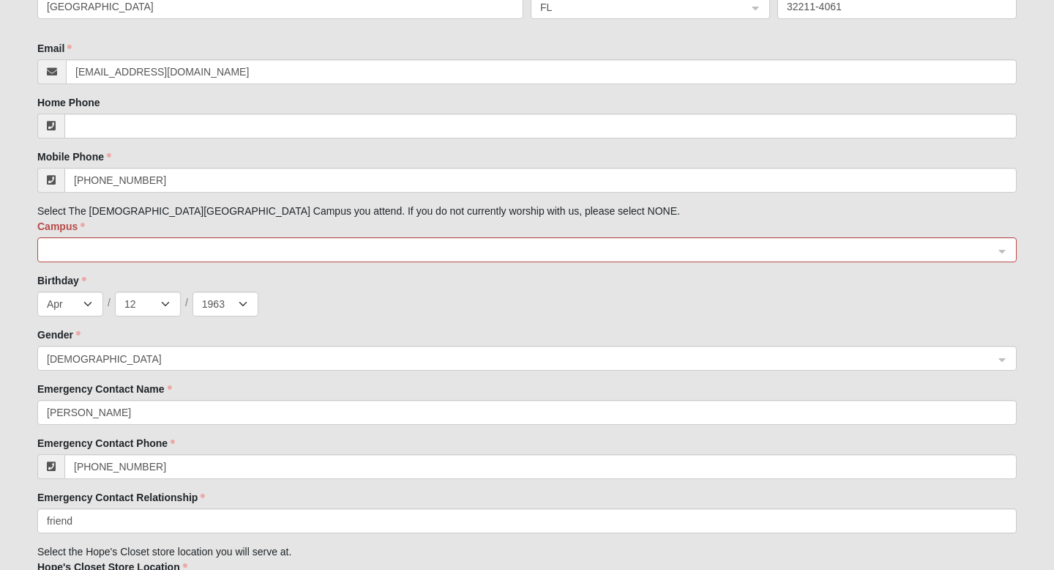
scroll to position [947, 0]
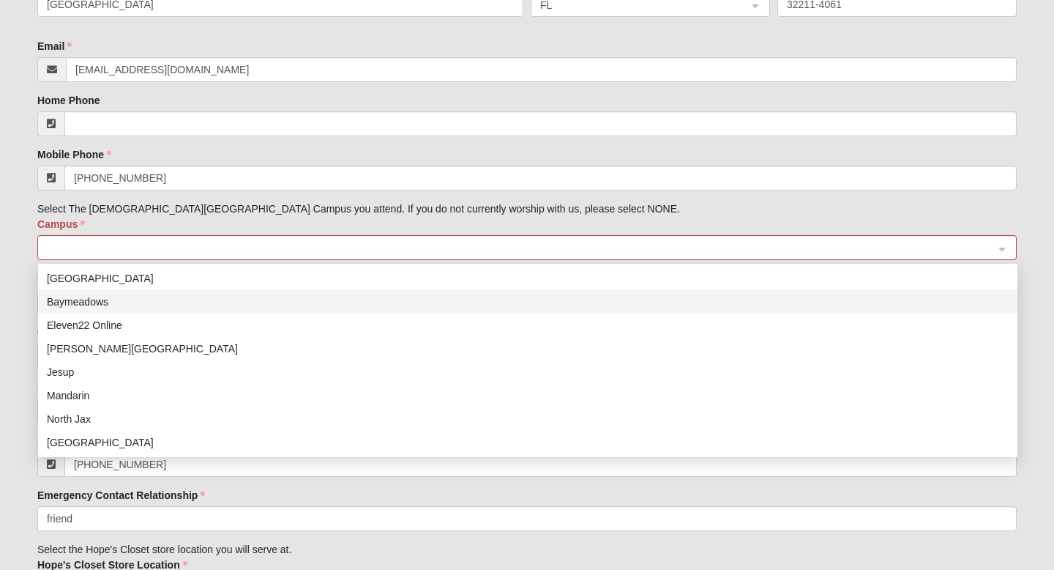
click at [311, 247] on span at bounding box center [520, 248] width 947 height 16
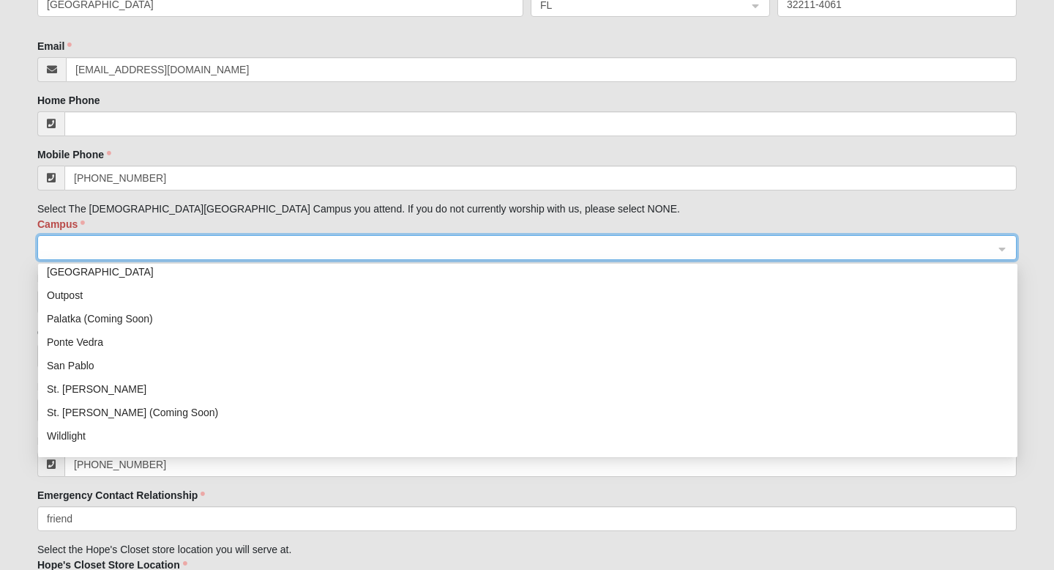
scroll to position [187, 0]
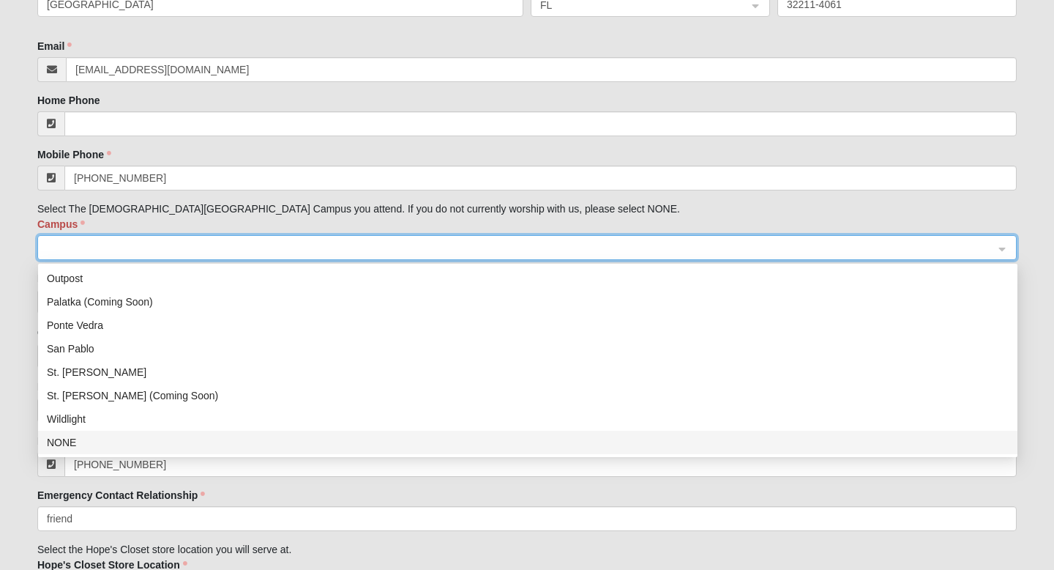
click at [72, 439] on div "NONE" at bounding box center [528, 442] width 962 height 16
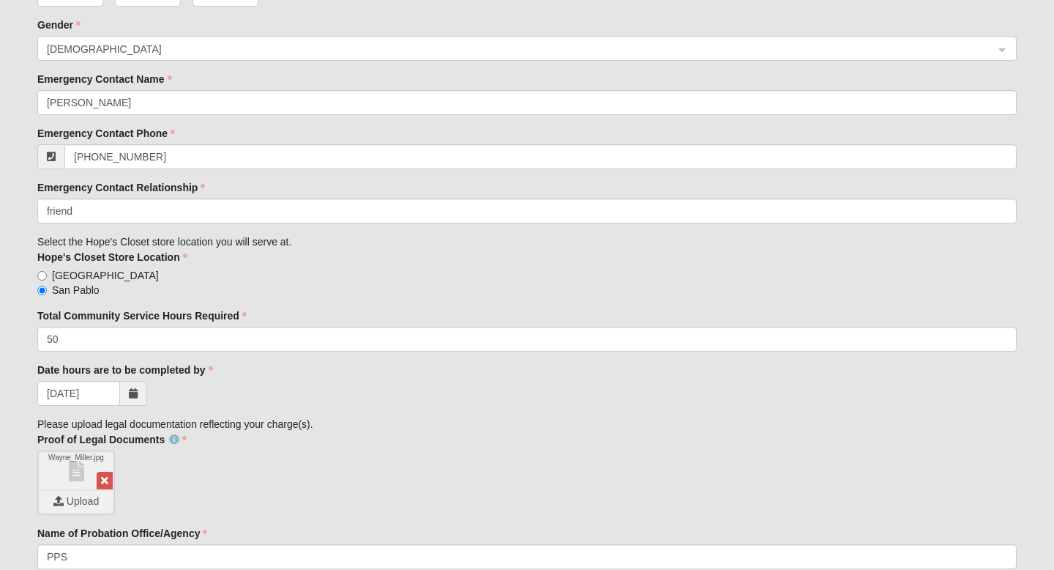
scroll to position [1598, 0]
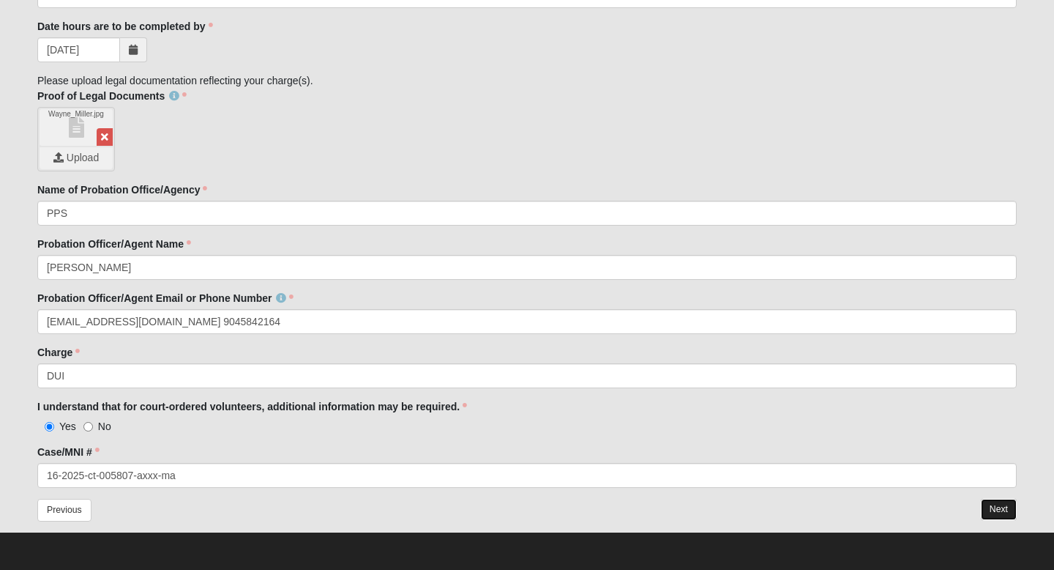
click at [1003, 504] on button "Next" at bounding box center [999, 509] width 36 height 21
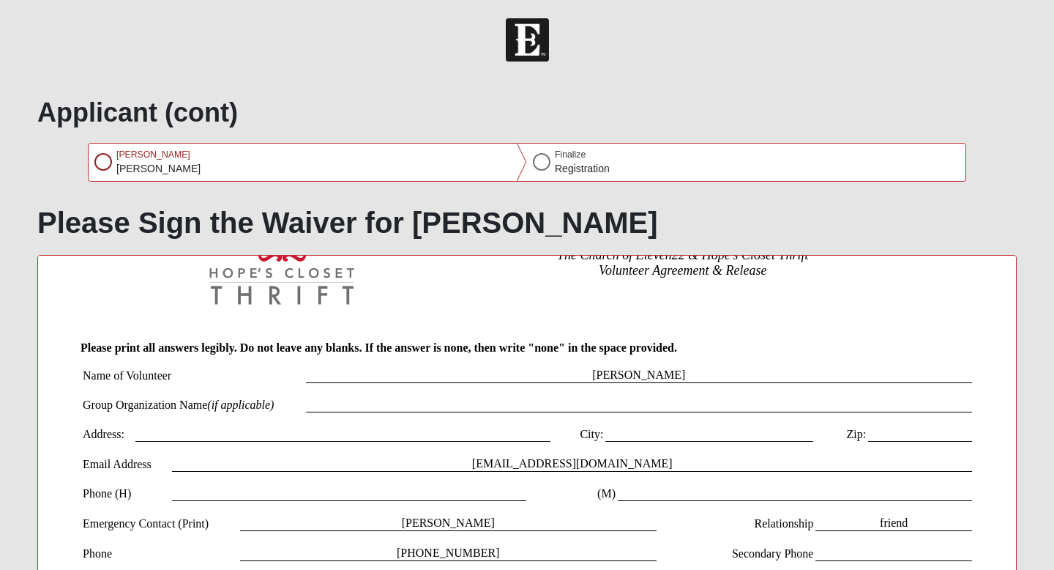
scroll to position [22, 0]
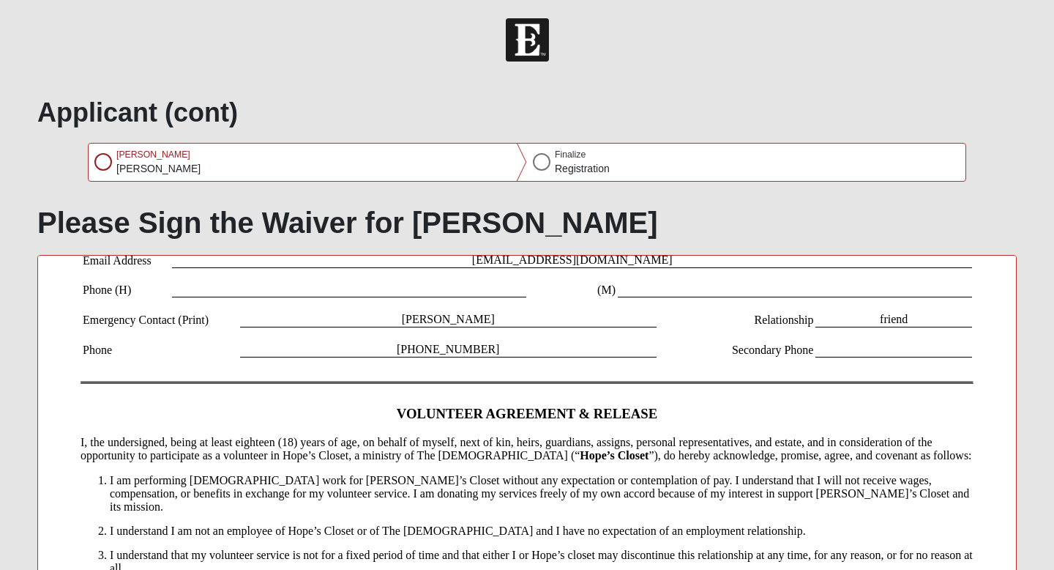
scroll to position [0, 0]
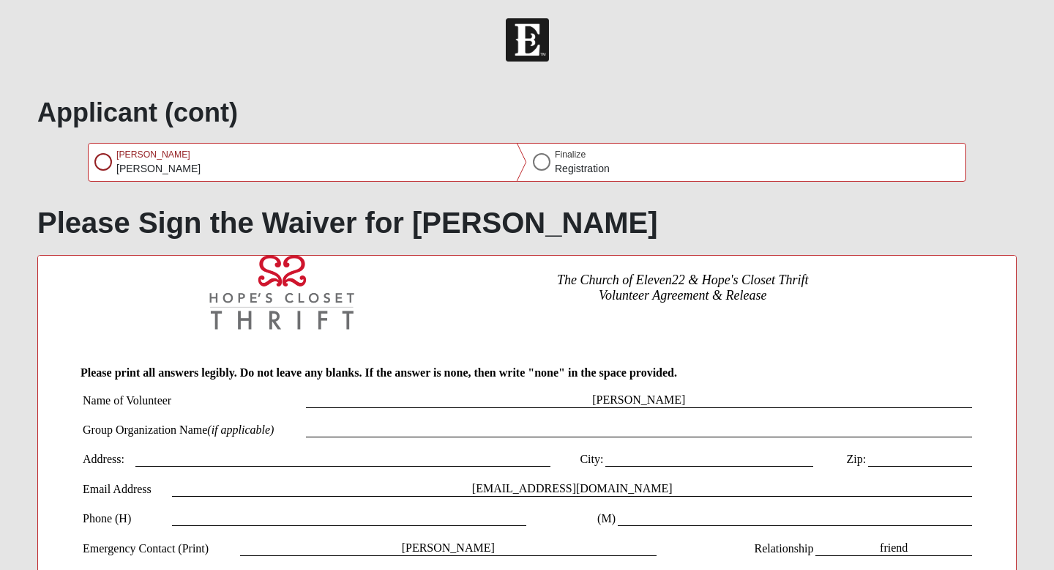
click at [197, 459] on td at bounding box center [343, 458] width 416 height 15
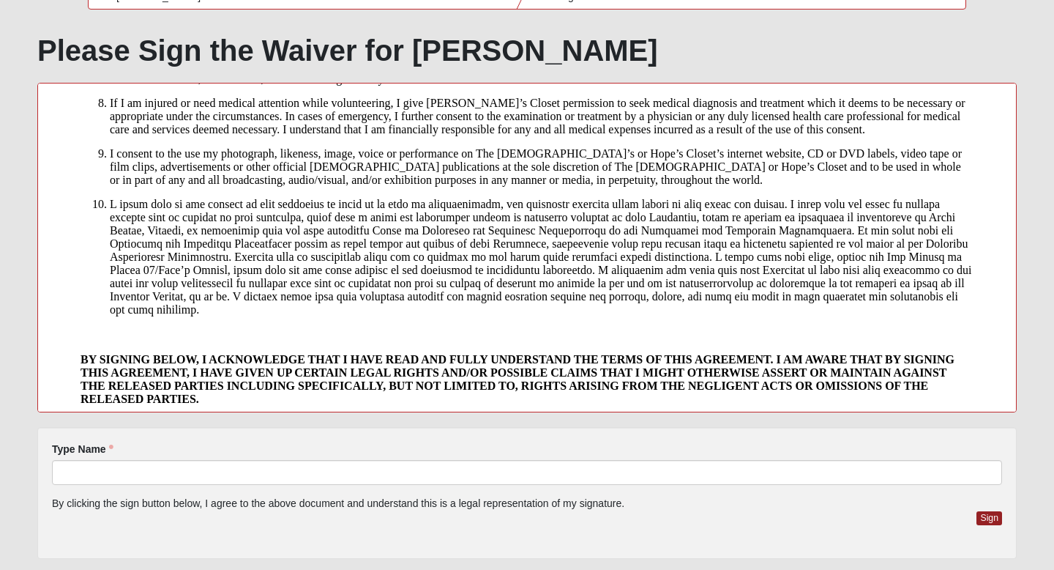
scroll to position [176, 0]
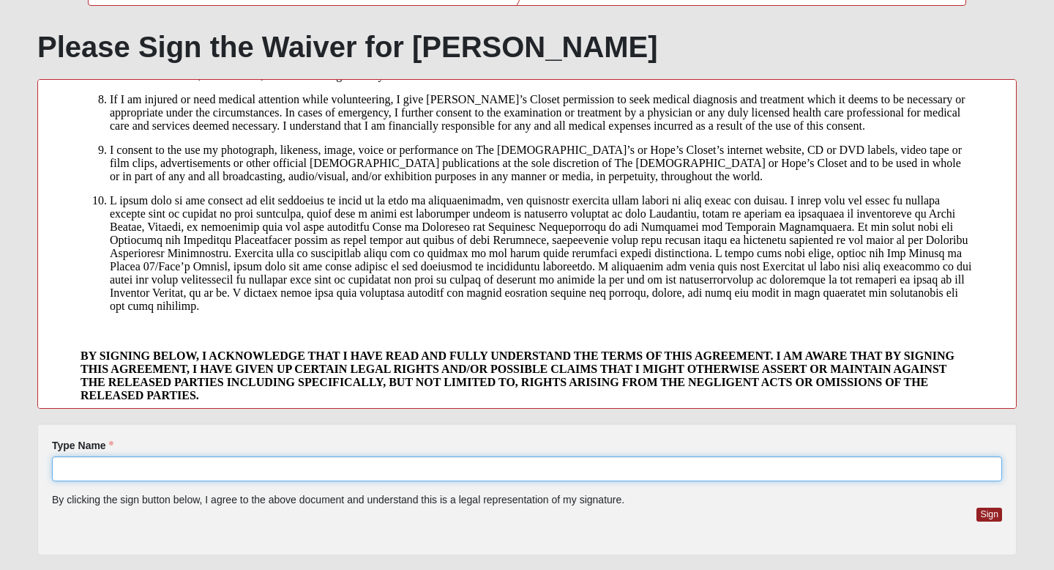
click at [104, 476] on input "Type Name" at bounding box center [527, 468] width 950 height 25
type input "[PERSON_NAME]"
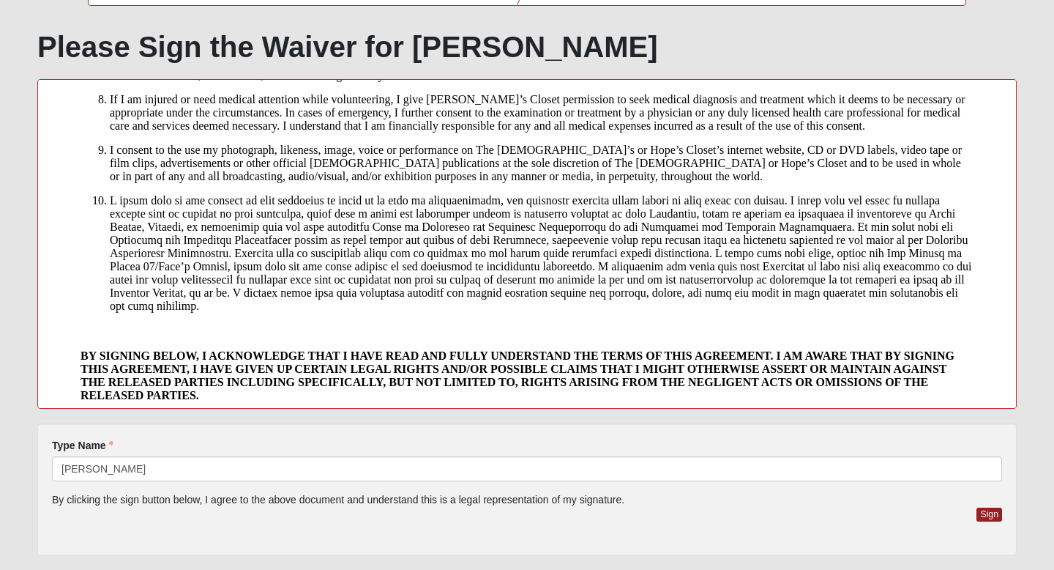
drag, startPoint x: 786, startPoint y: 527, endPoint x: 818, endPoint y: 527, distance: 32.2
click at [818, 527] on div "Sign" at bounding box center [527, 523] width 950 height 33
drag, startPoint x: 1016, startPoint y: 513, endPoint x: 994, endPoint y: 513, distance: 22.0
click at [994, 513] on div "Please correct the following: Type Name [PERSON_NAME] By clicking the sign butt…" at bounding box center [527, 489] width 980 height 132
click at [969, 511] on div "Sign" at bounding box center [527, 523] width 950 height 33
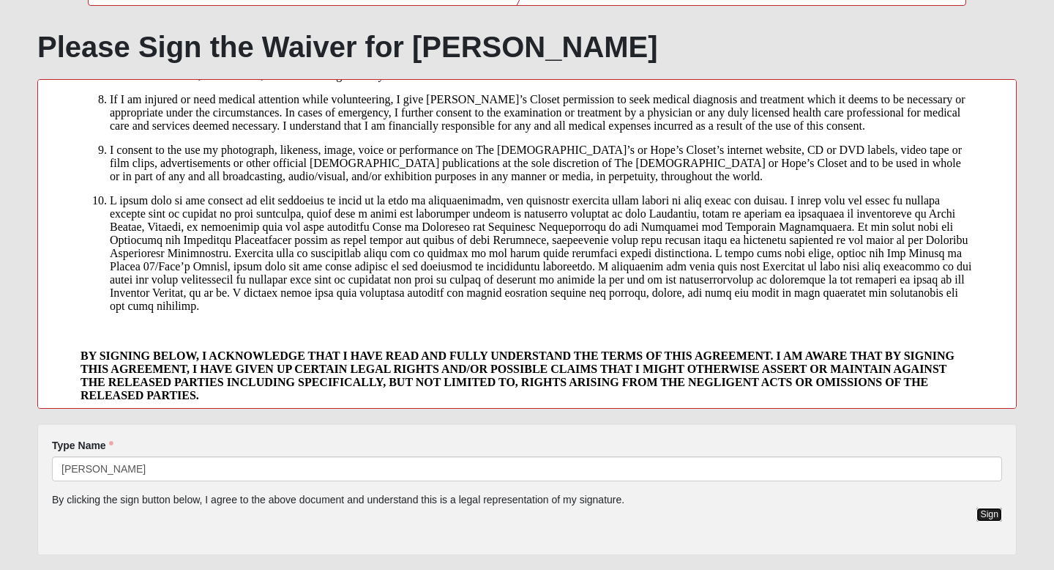
click at [984, 508] on button "Sign" at bounding box center [990, 514] width 26 height 14
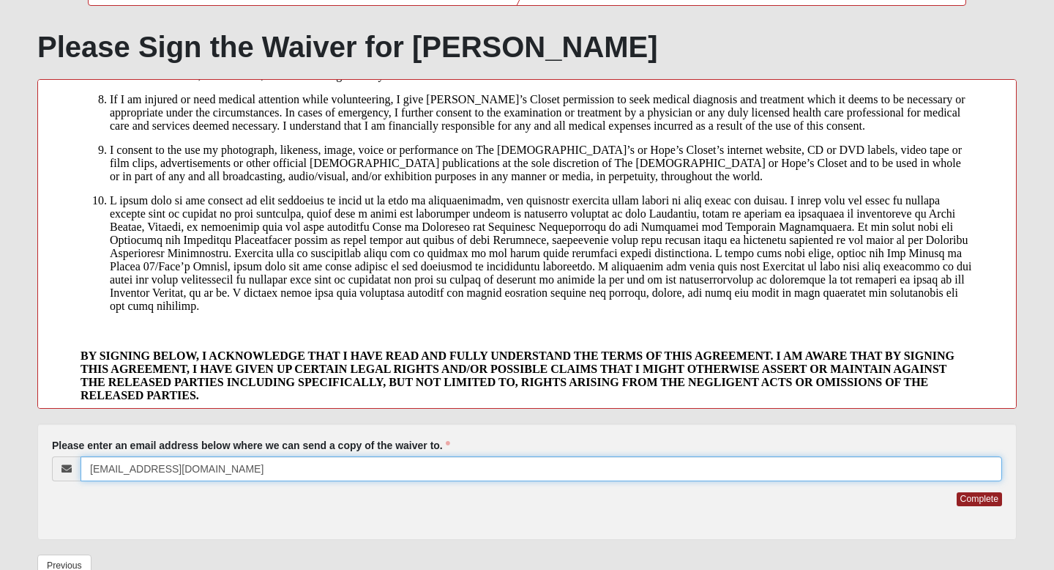
click at [201, 466] on input "[EMAIL_ADDRESS][DOMAIN_NAME]" at bounding box center [542, 468] width 922 height 25
type input "d"
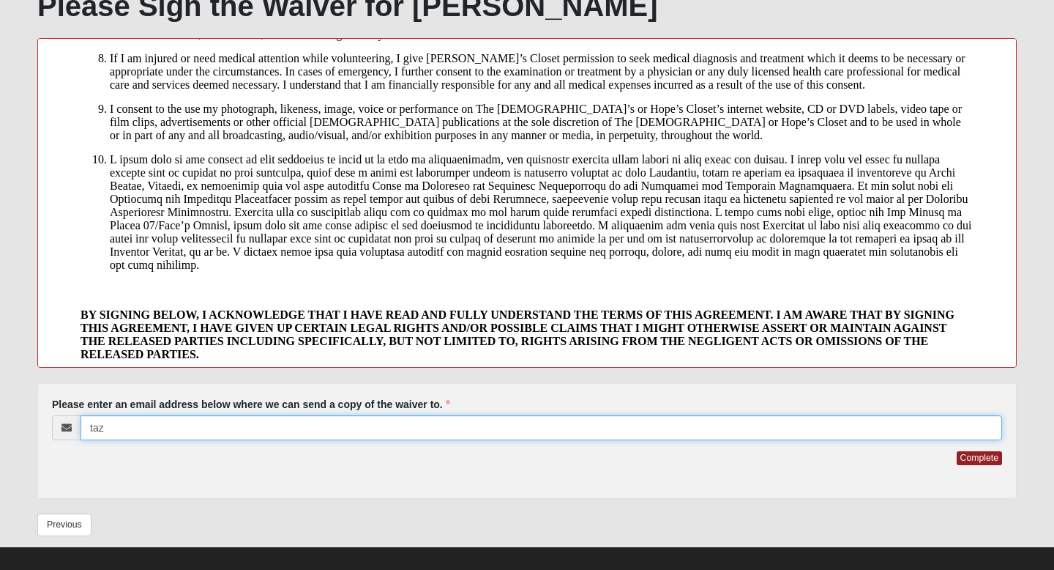
scroll to position [231, 0]
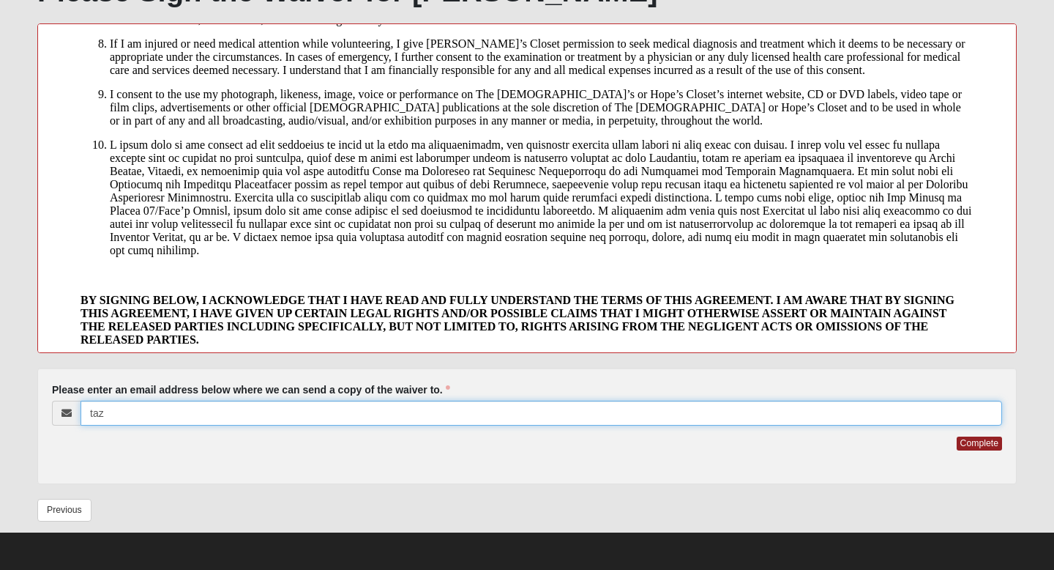
click at [123, 414] on input "taz" at bounding box center [542, 412] width 922 height 25
type input "[EMAIL_ADDRESS][DOMAIN_NAME]"
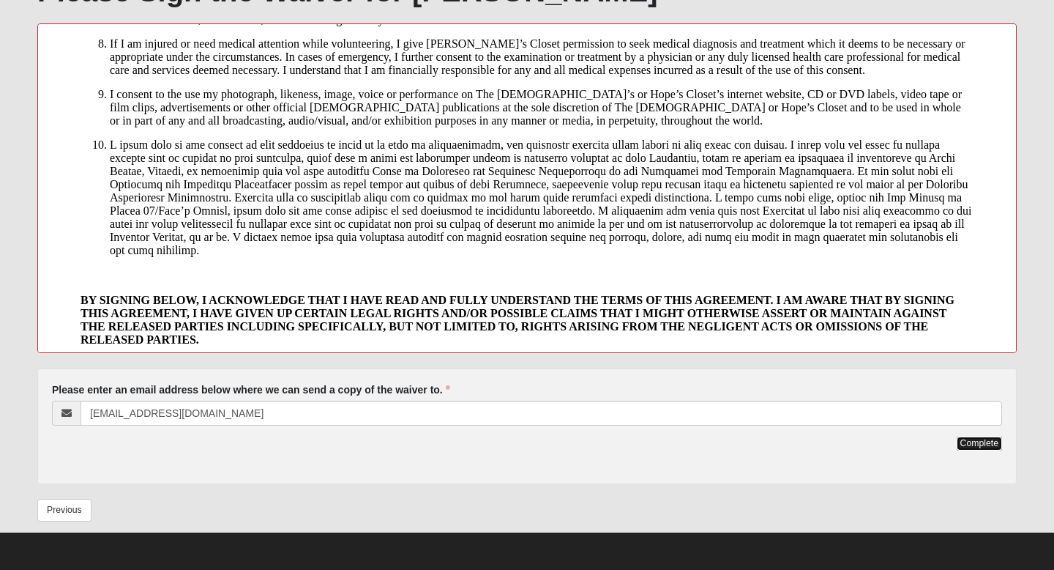
click at [982, 439] on button "Complete" at bounding box center [979, 443] width 45 height 14
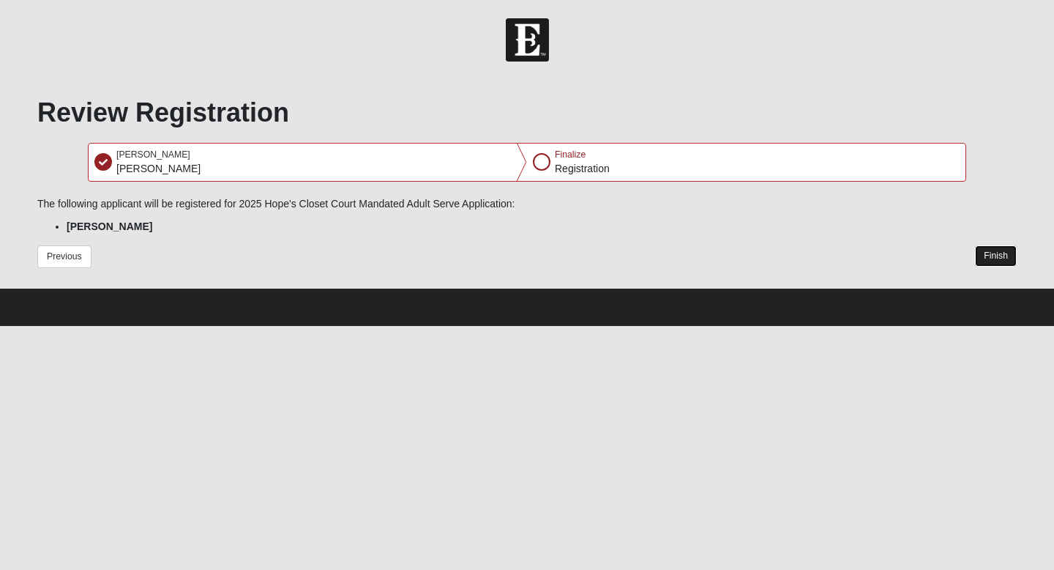
click at [999, 253] on button "Finish" at bounding box center [996, 255] width 42 height 21
